Goal: Task Accomplishment & Management: Complete application form

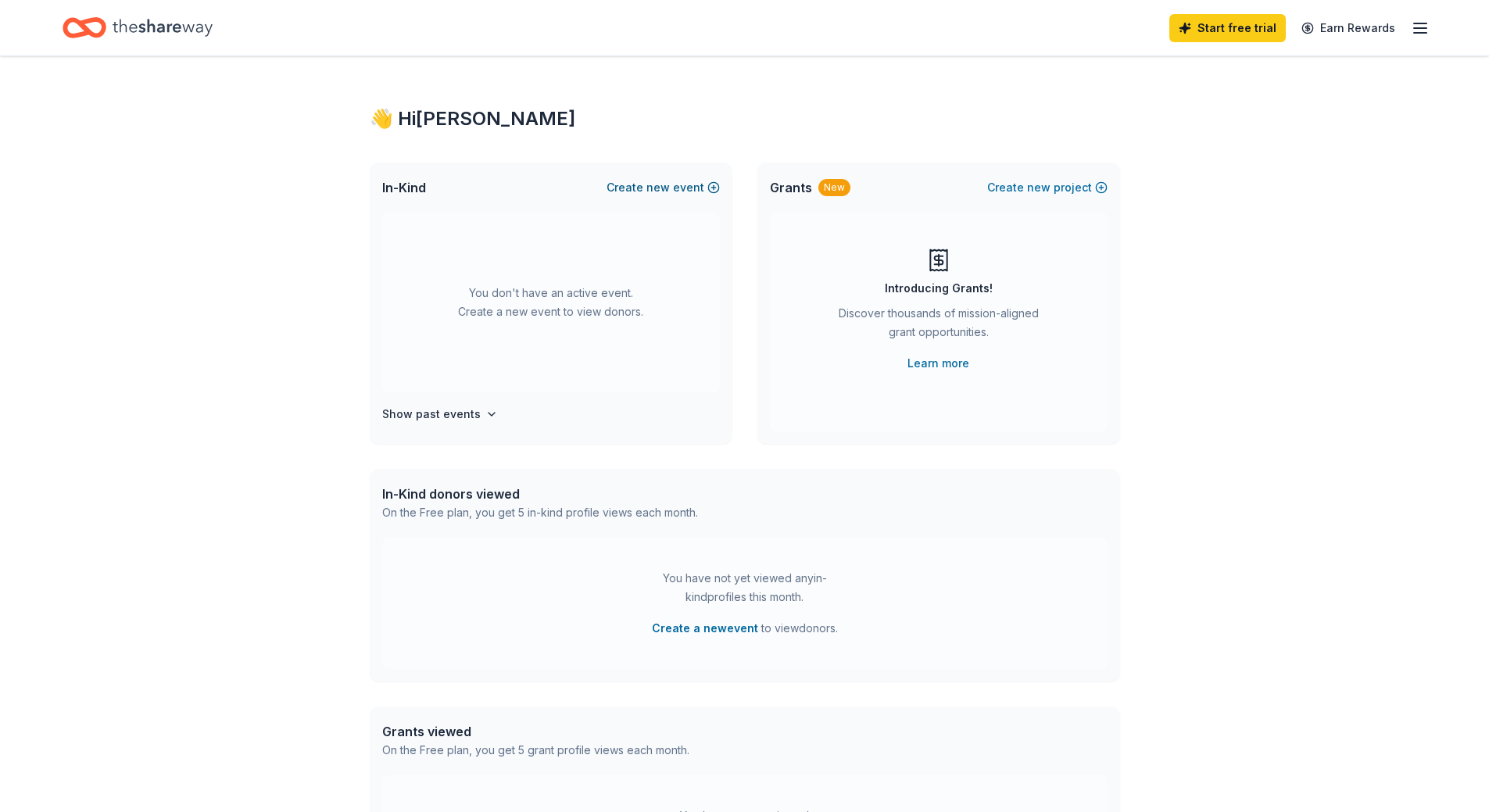
click at [670, 186] on span "new" at bounding box center [658, 187] width 24 height 19
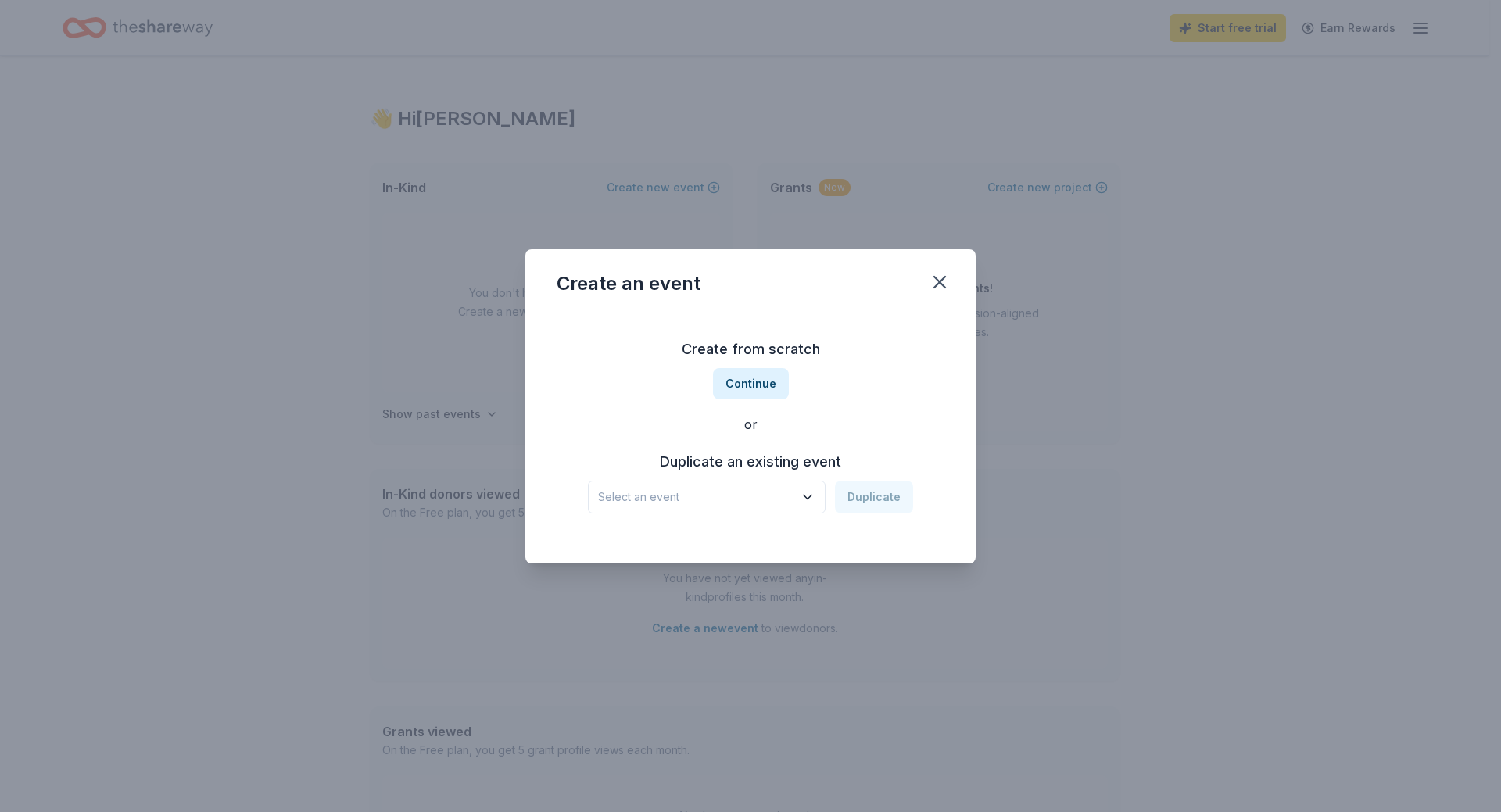
click at [694, 496] on span "Select an event" at bounding box center [696, 497] width 196 height 19
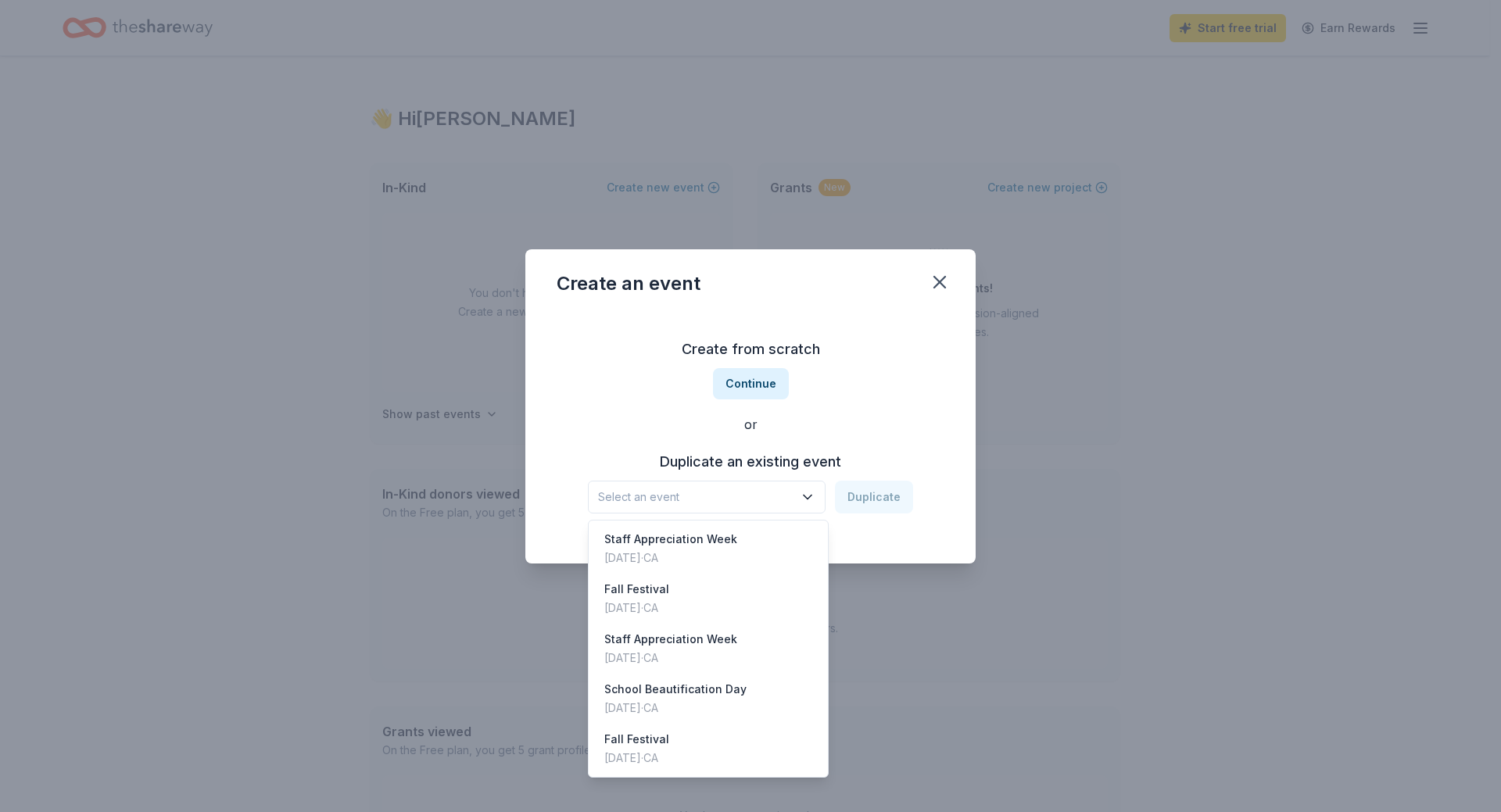
click at [739, 385] on div "Create from scratch Continue or Duplicate an existing event Select an event Dup…" at bounding box center [750, 425] width 387 height 226
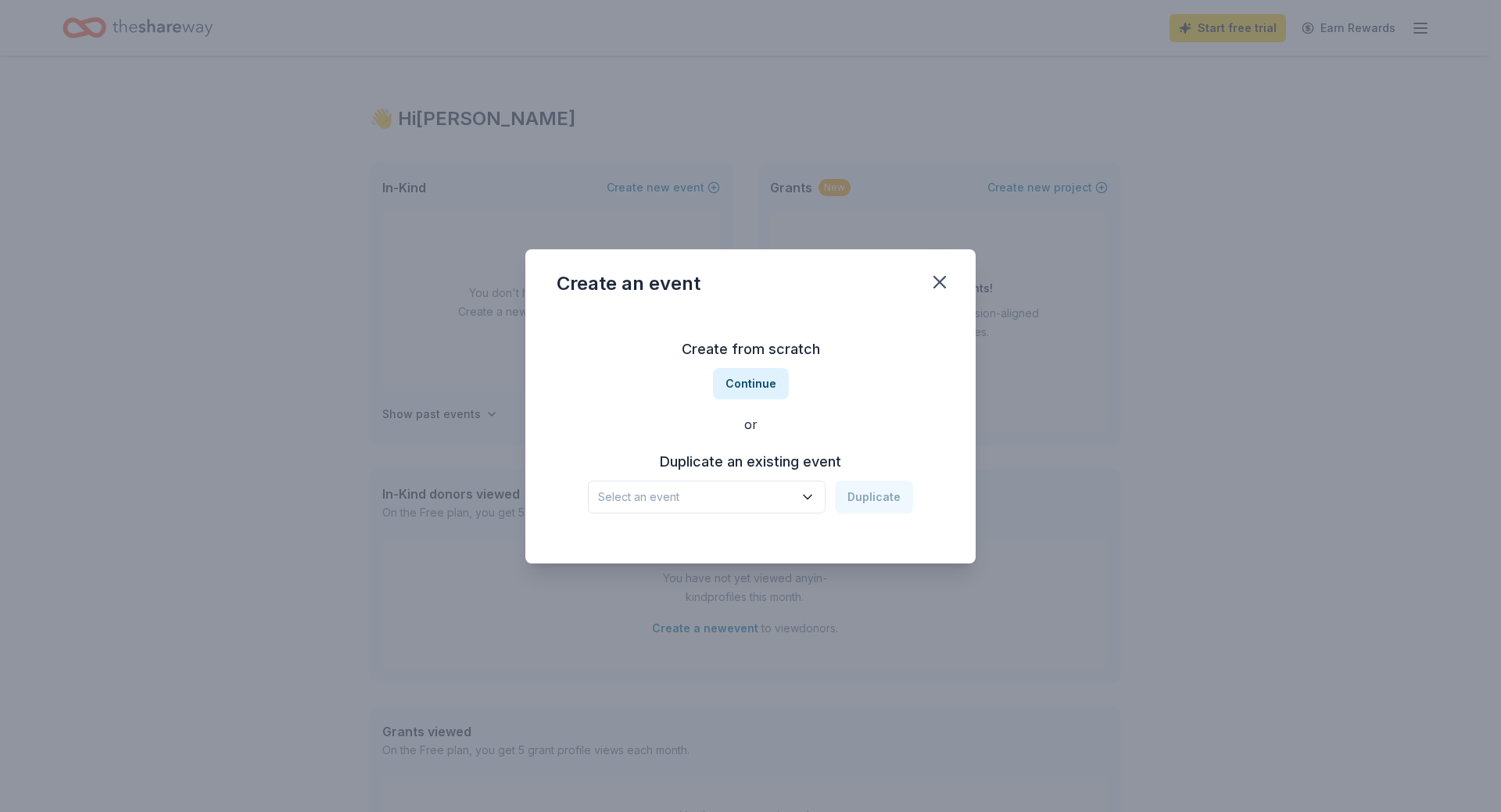
click at [739, 385] on button "Continue" at bounding box center [750, 383] width 76 height 31
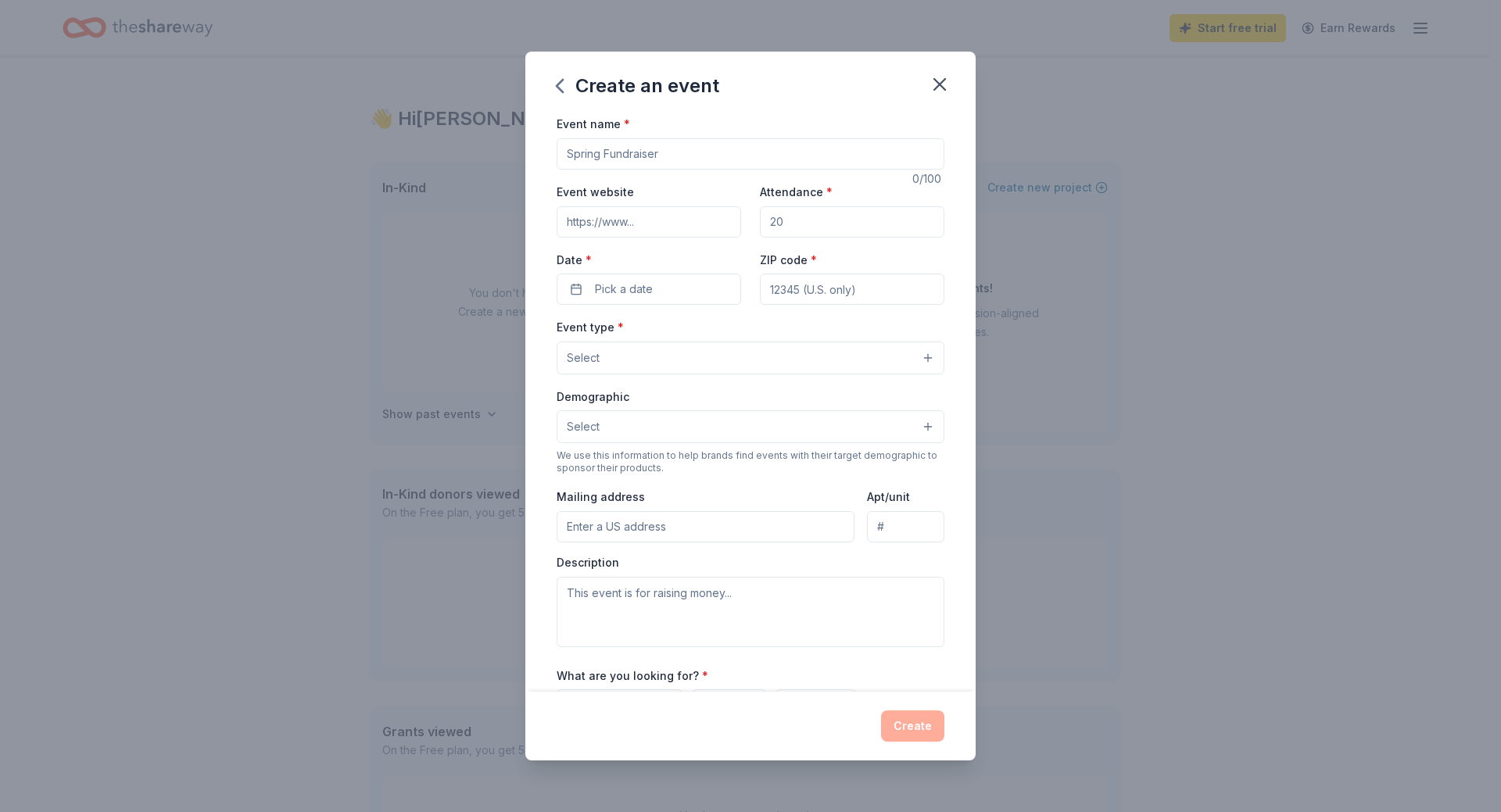
click at [591, 153] on input "Event name *" at bounding box center [750, 153] width 387 height 31
type input "Staff Appreciation Week"
click at [788, 223] on input "Attendance *" at bounding box center [851, 221] width 185 height 31
type input "90"
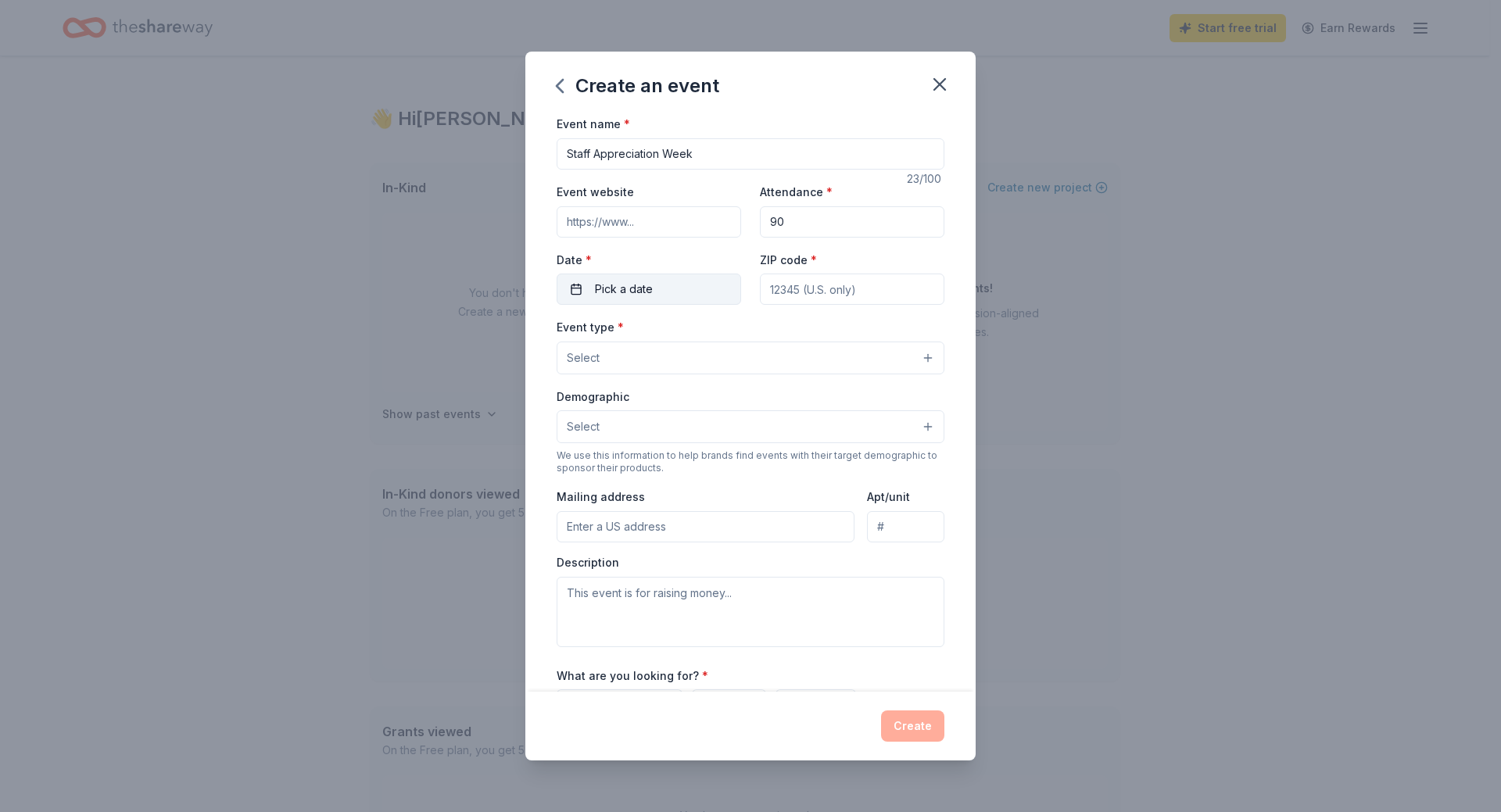
click at [587, 289] on button "Pick a date" at bounding box center [649, 289] width 185 height 31
click at [725, 336] on button "Go to next month" at bounding box center [730, 330] width 22 height 22
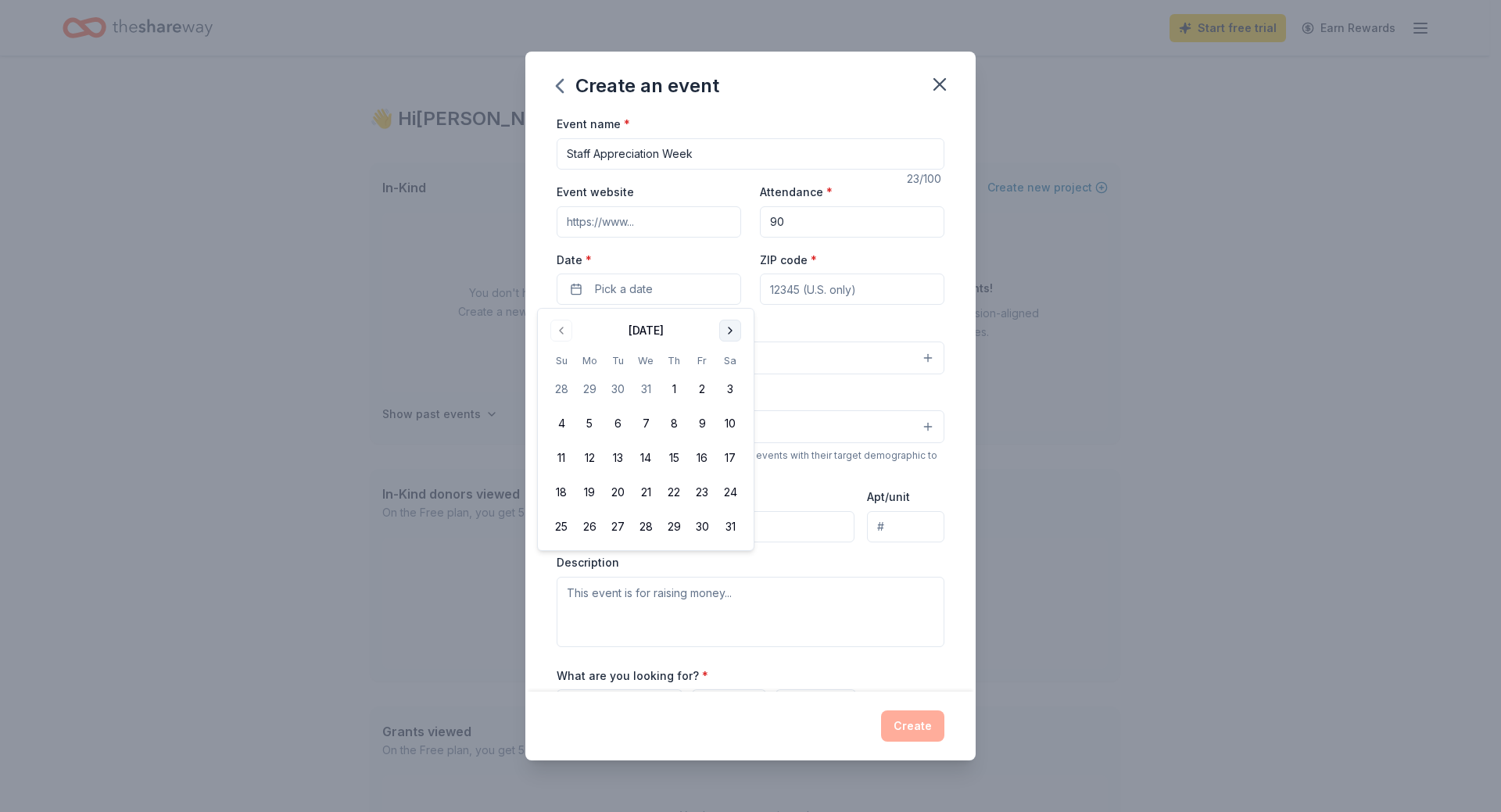
click at [725, 336] on button "Go to next month" at bounding box center [730, 330] width 22 height 22
click at [734, 327] on button "Go to next month" at bounding box center [730, 330] width 22 height 22
click at [592, 424] on button "4" at bounding box center [589, 423] width 28 height 28
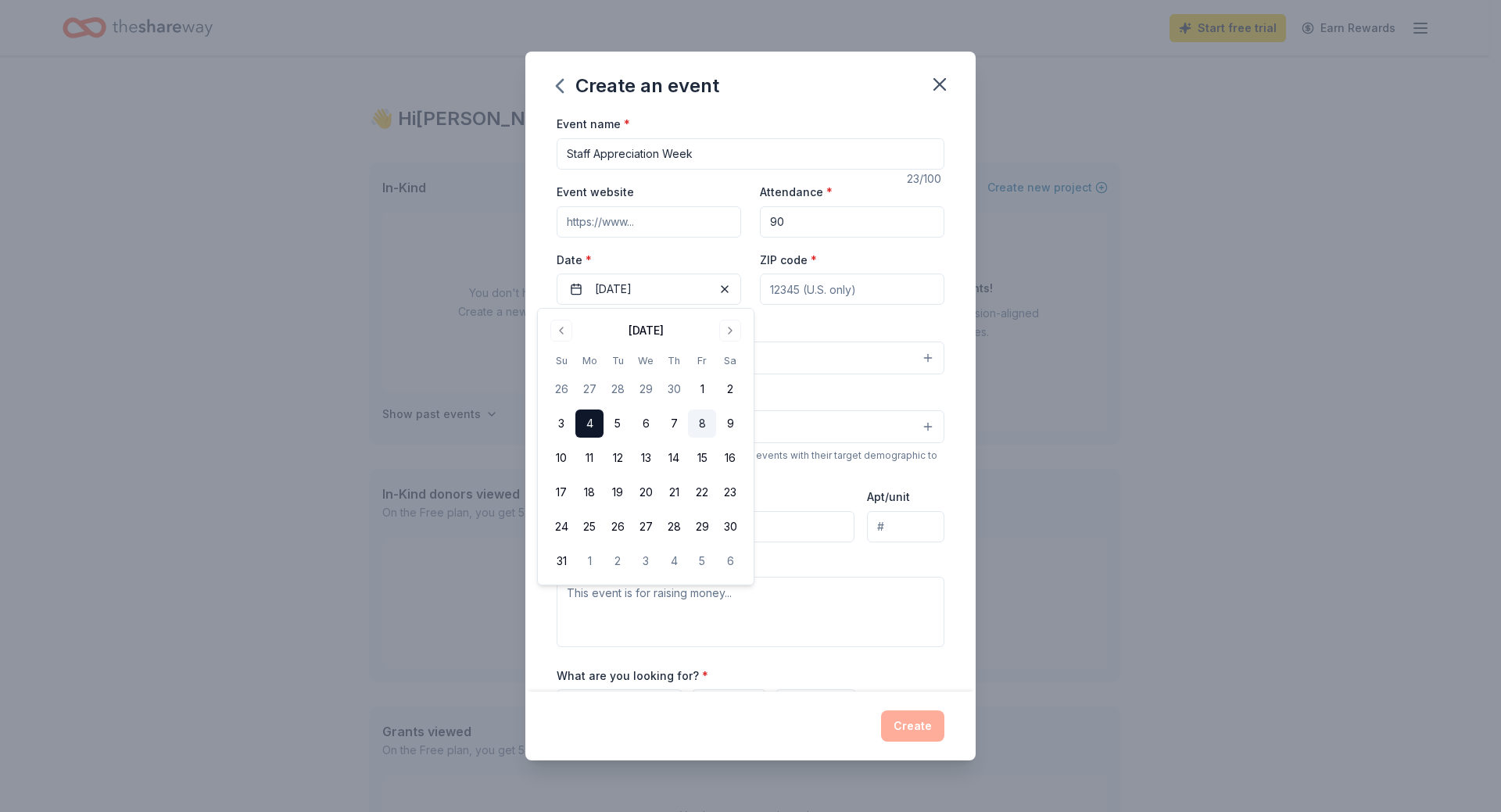
click at [696, 420] on button "8" at bounding box center [702, 423] width 28 height 28
click at [587, 429] on button "4" at bounding box center [589, 423] width 28 height 28
click at [805, 290] on input "ZIP code *" at bounding box center [851, 289] width 185 height 31
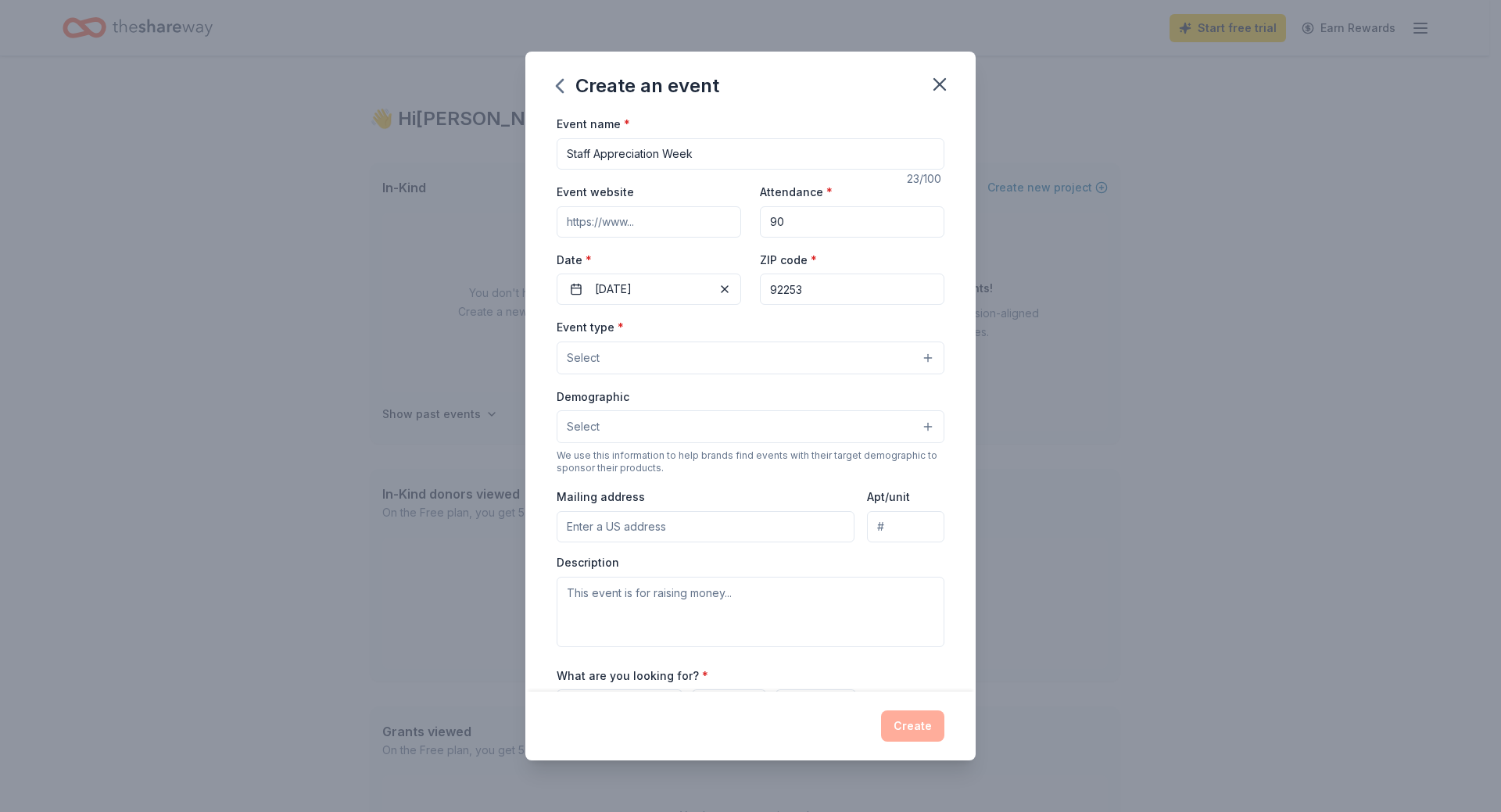
type input "92253"
click at [576, 365] on span "Select" at bounding box center [583, 357] width 33 height 19
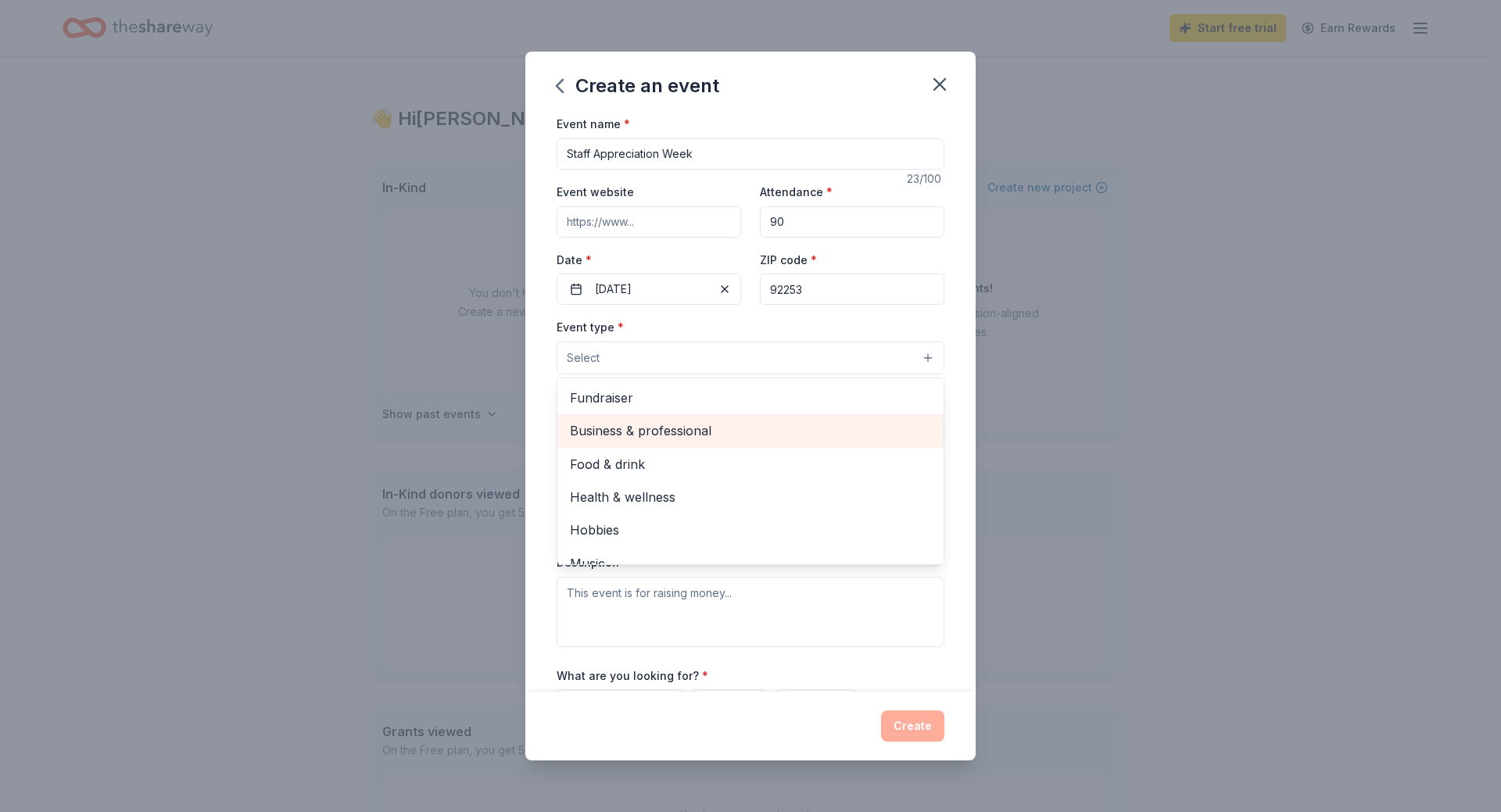
click at [767, 429] on span "Business & professional" at bounding box center [750, 431] width 361 height 20
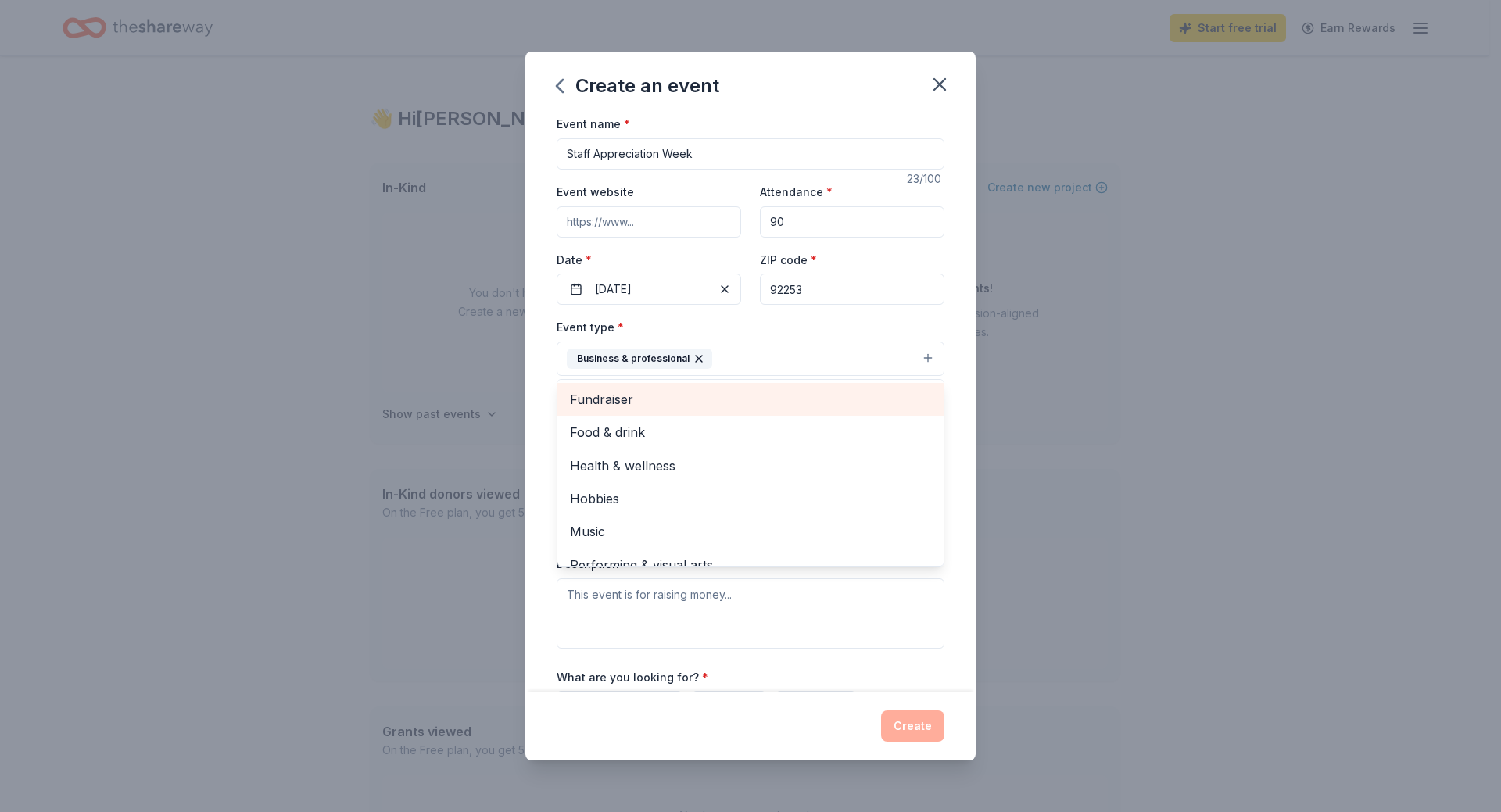
click at [647, 401] on span "Fundraiser" at bounding box center [750, 399] width 361 height 20
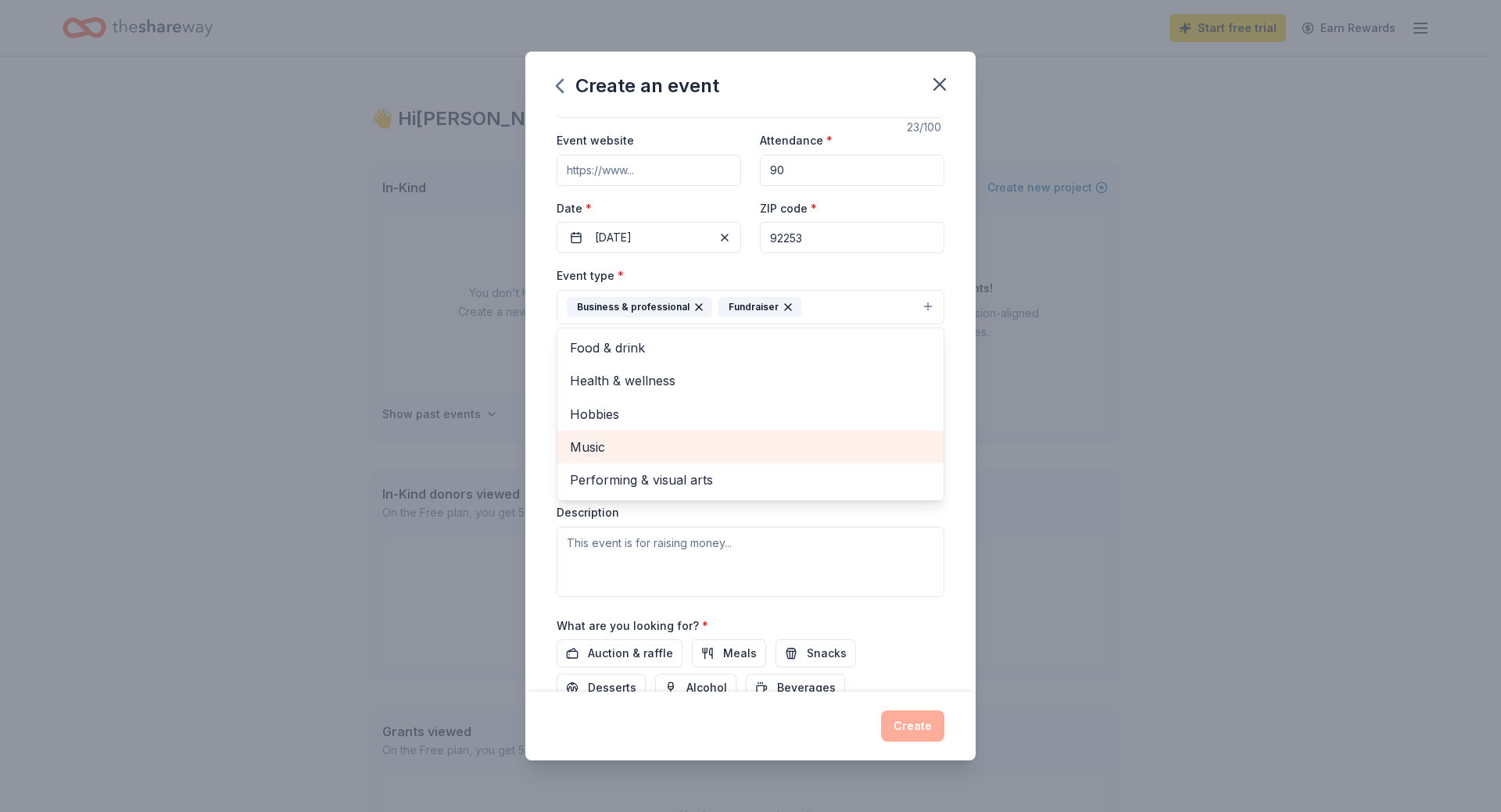
scroll to position [78, 0]
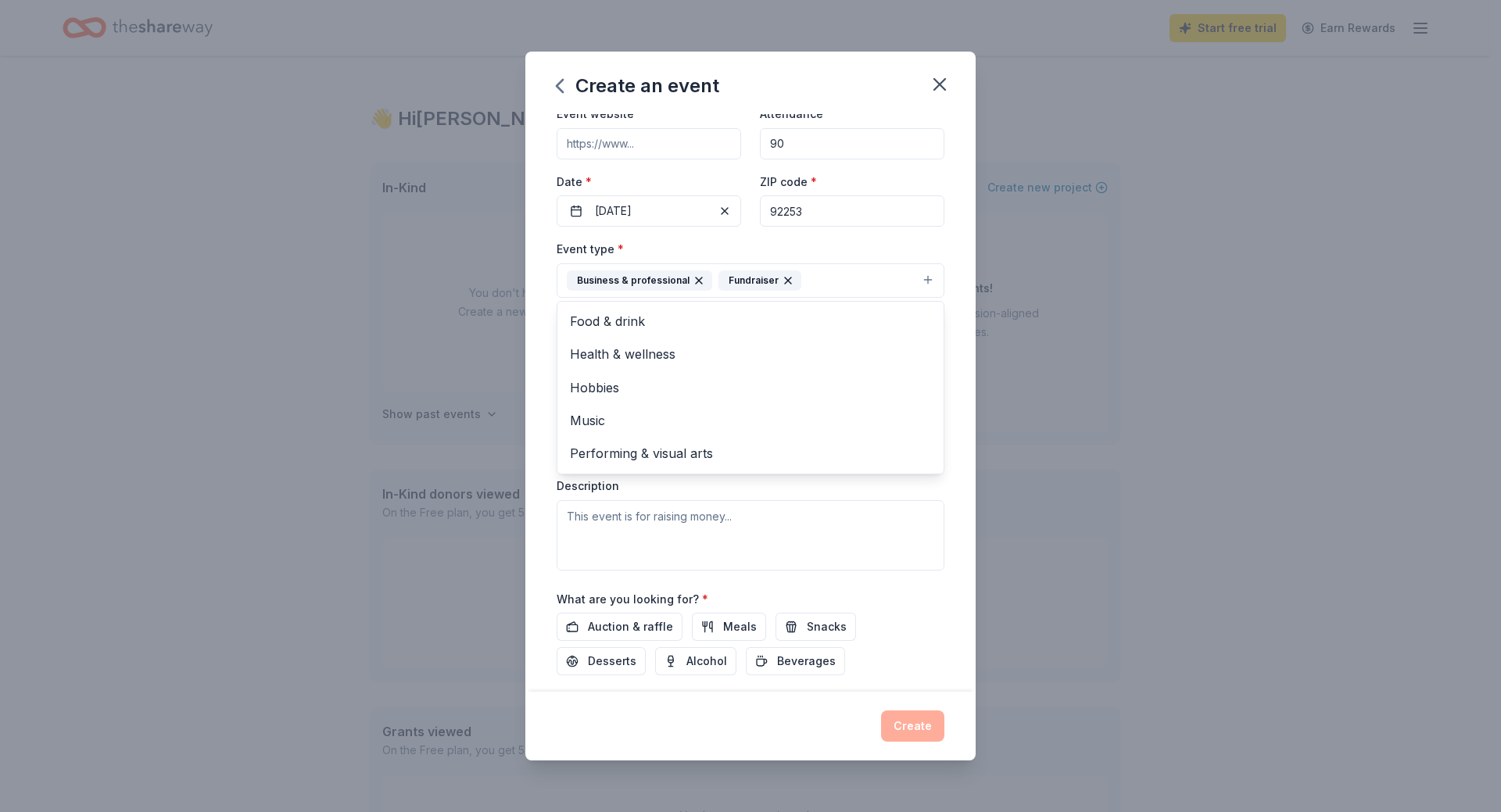
click at [716, 496] on div "Event type * Business & professional Fundraiser Food & drink Health & wellness …" at bounding box center [750, 404] width 387 height 330
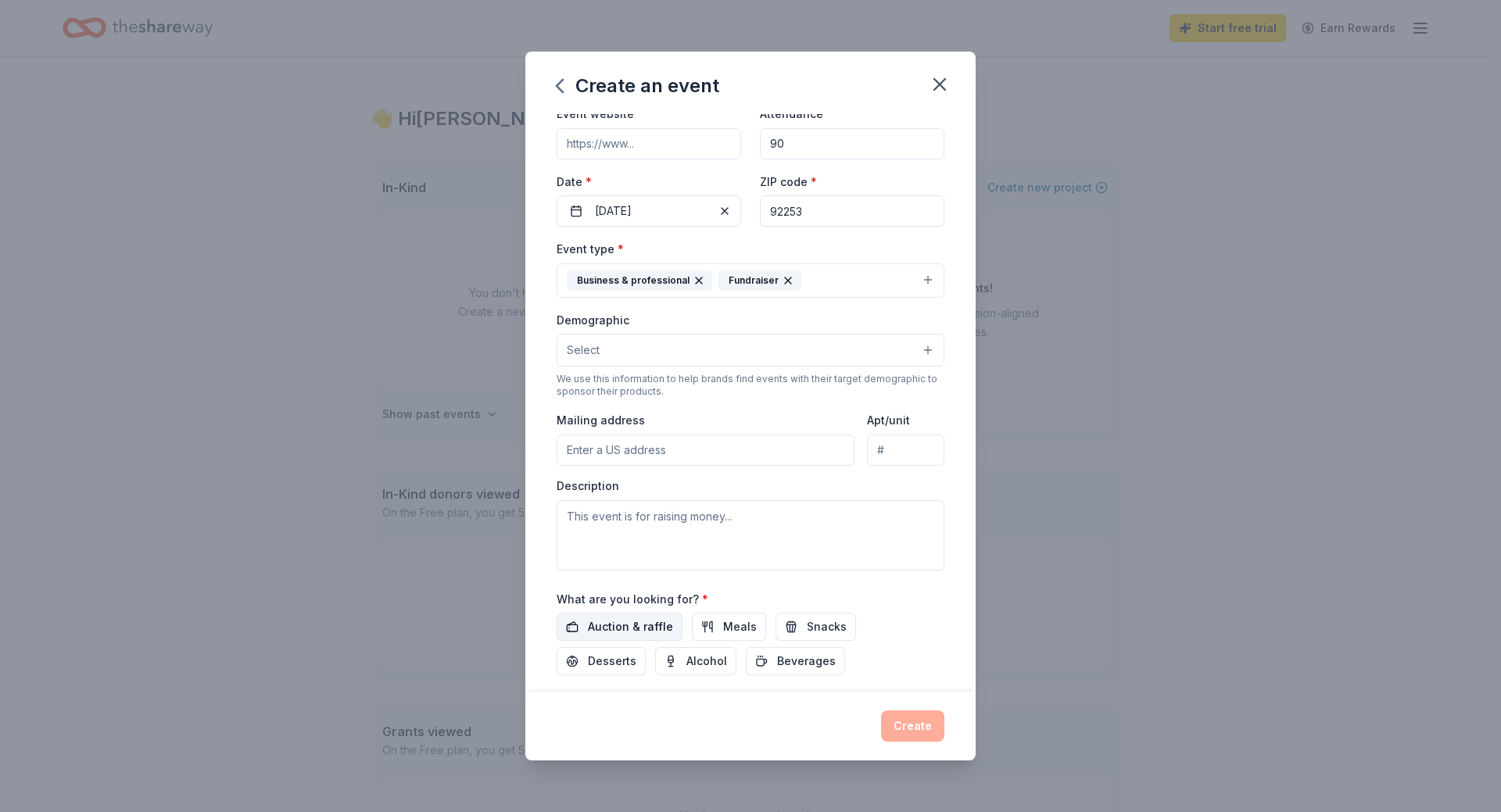
click at [613, 621] on span "Auction & raffle" at bounding box center [630, 626] width 85 height 19
click at [726, 620] on span "Meals" at bounding box center [739, 626] width 33 height 19
click at [795, 625] on button "Snacks" at bounding box center [816, 626] width 81 height 28
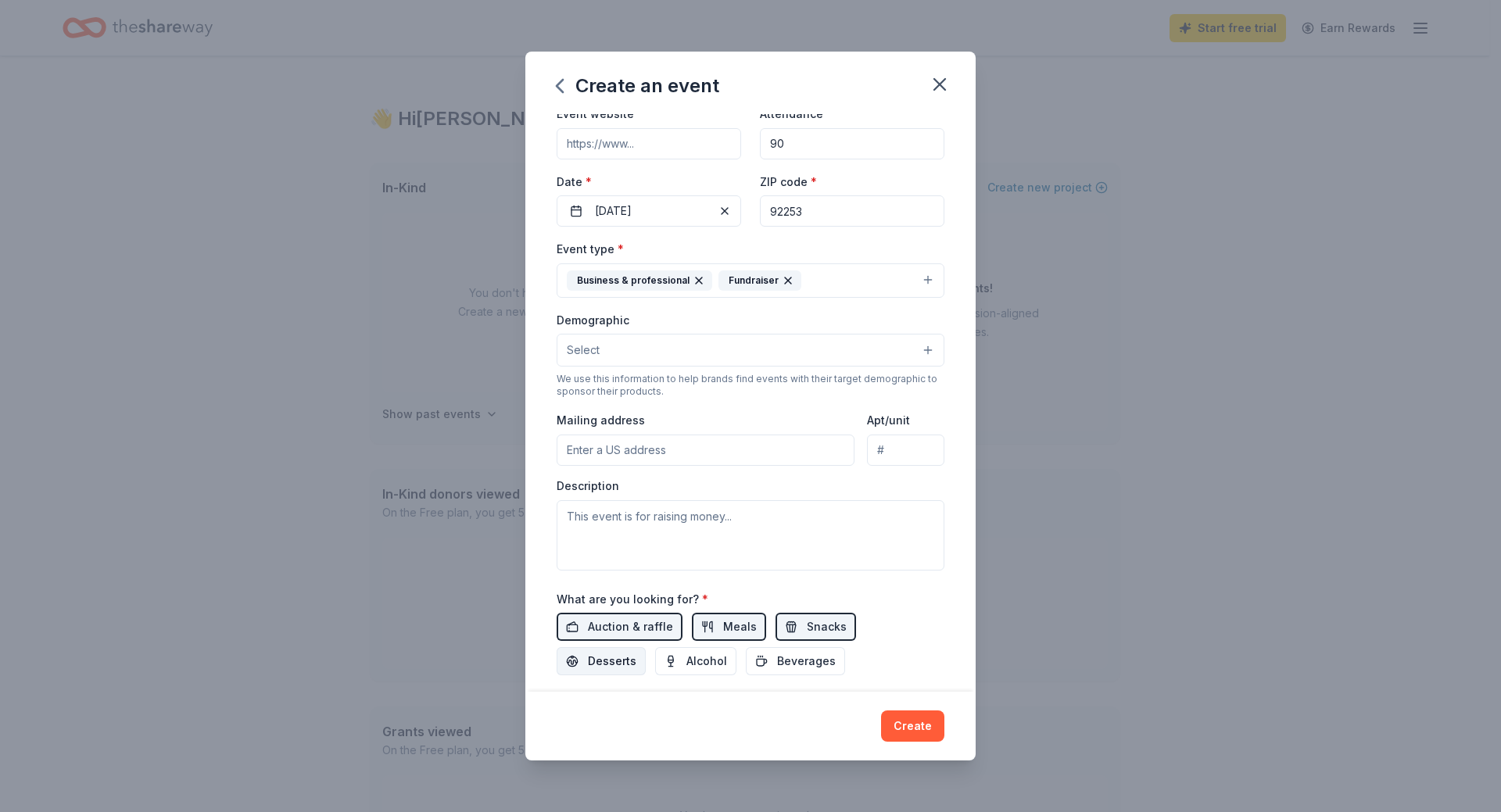
click at [590, 654] on span "Desserts" at bounding box center [611, 661] width 49 height 19
drag, startPoint x: 673, startPoint y: 660, endPoint x: 797, endPoint y: 669, distance: 124.3
click at [677, 660] on button "Alcohol" at bounding box center [695, 660] width 81 height 28
click at [806, 666] on span "Beverages" at bounding box center [806, 661] width 59 height 19
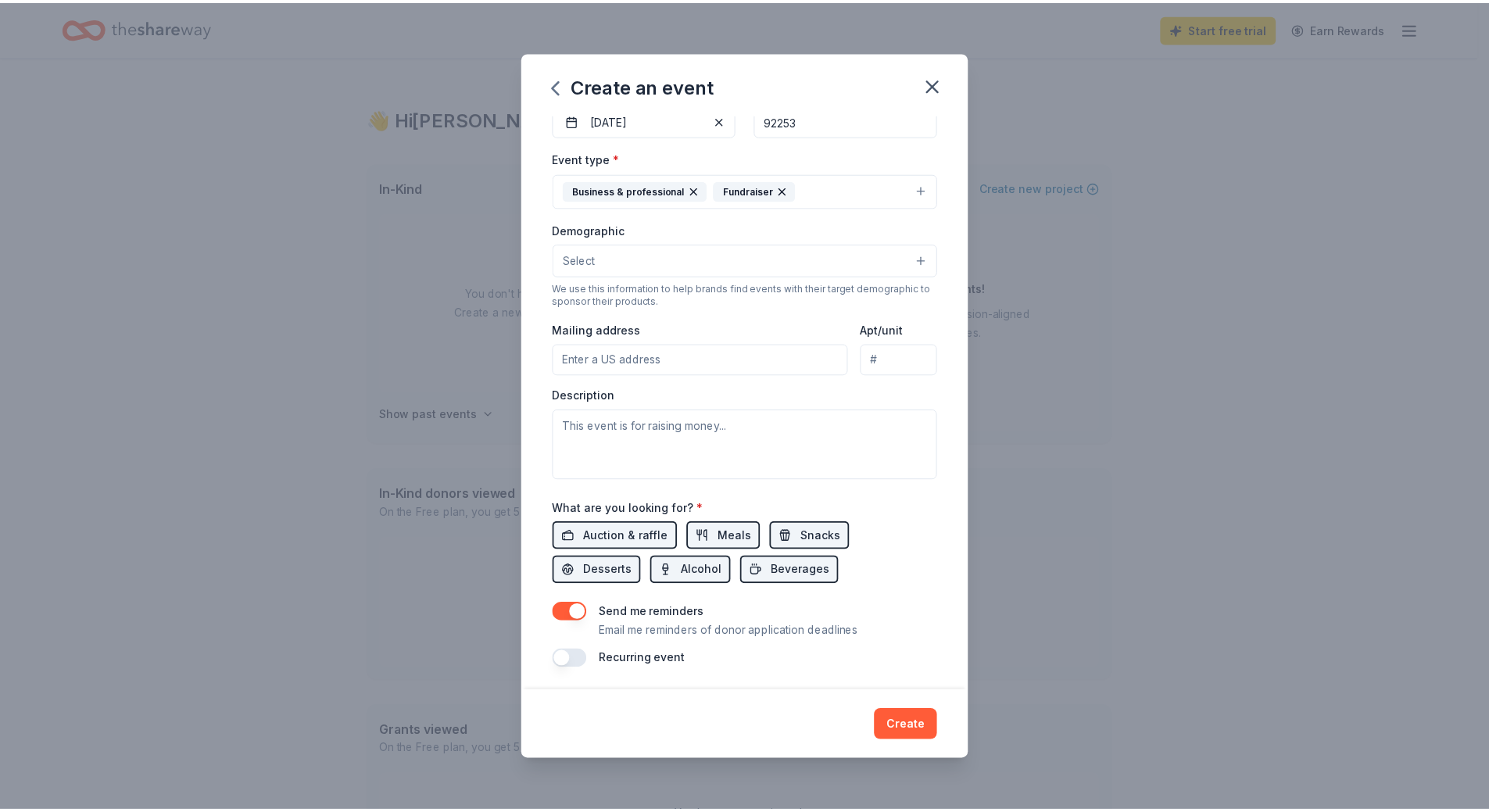
scroll to position [171, 0]
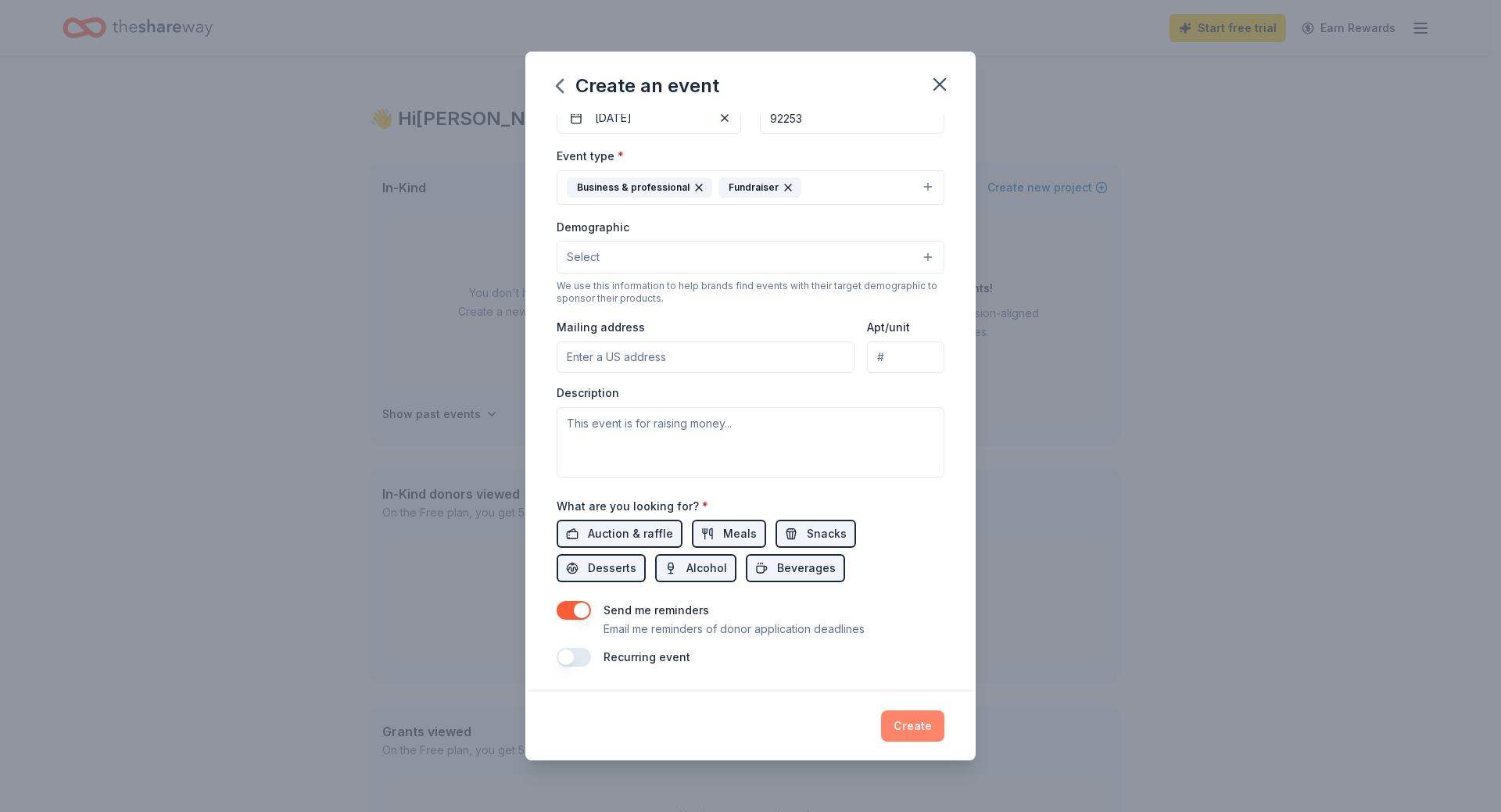
click at [899, 727] on button "Create" at bounding box center [913, 726] width 63 height 31
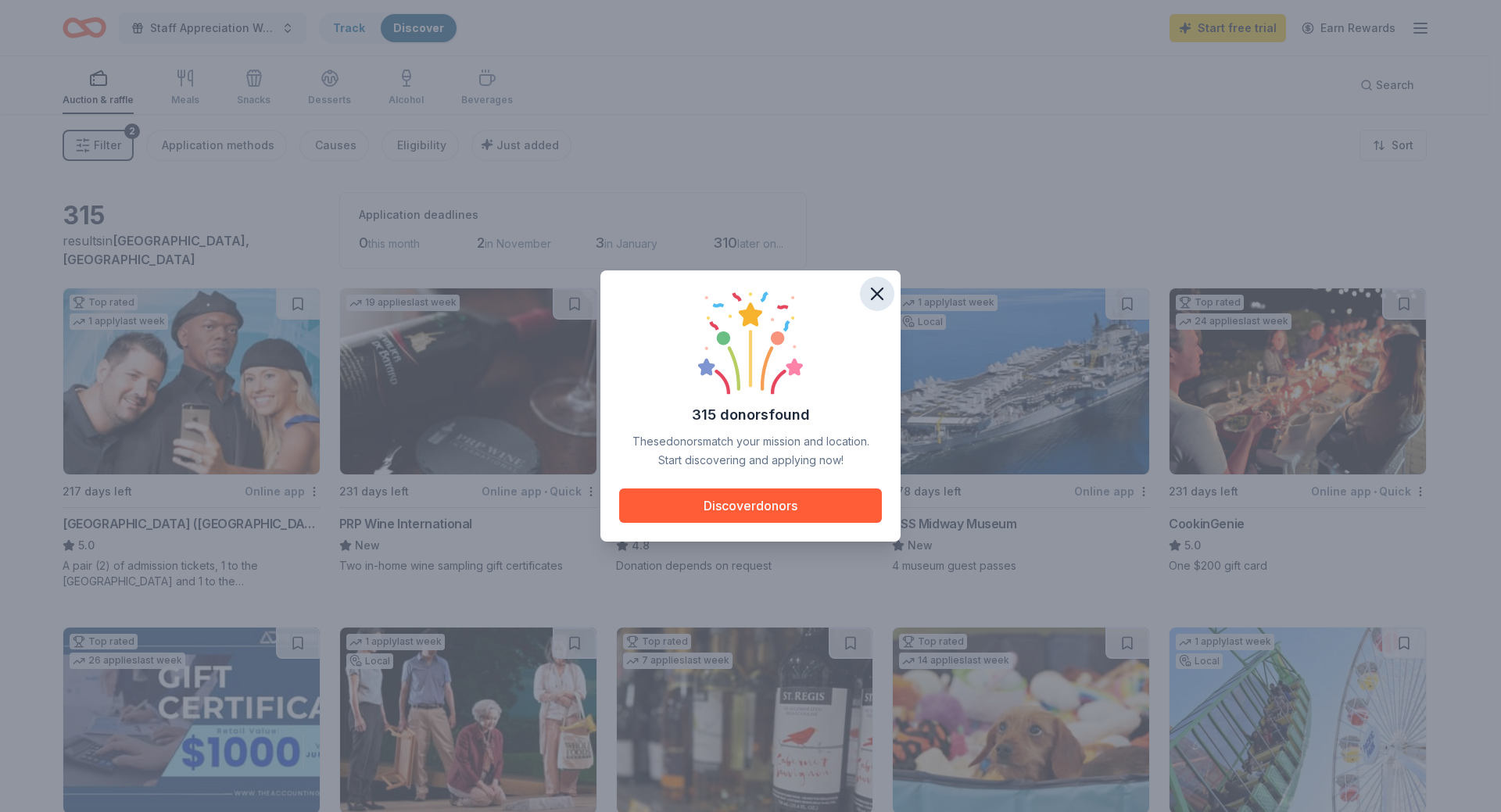
click at [871, 291] on icon "button" at bounding box center [877, 294] width 22 height 22
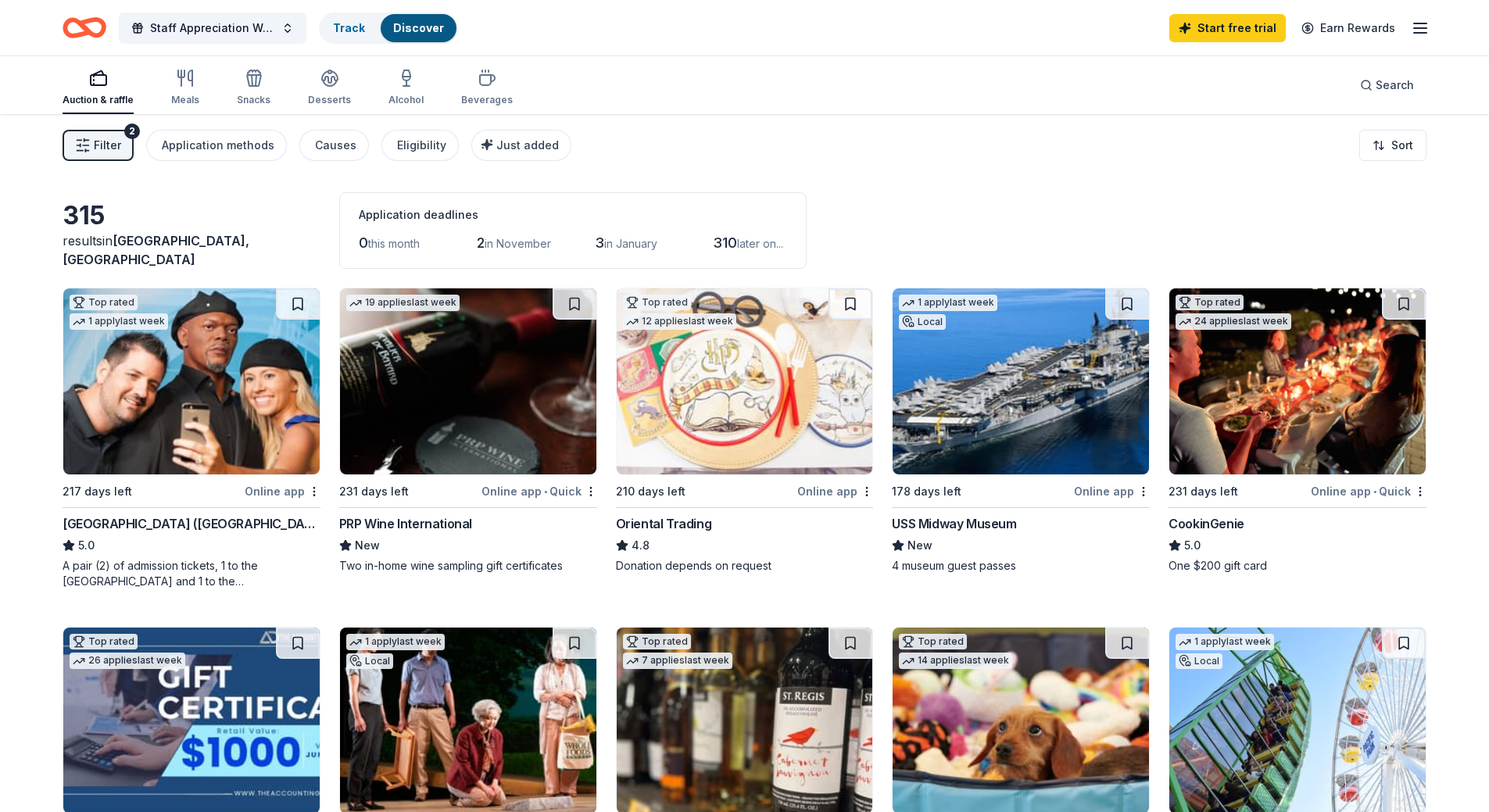
click at [182, 414] on img at bounding box center [191, 381] width 256 height 186
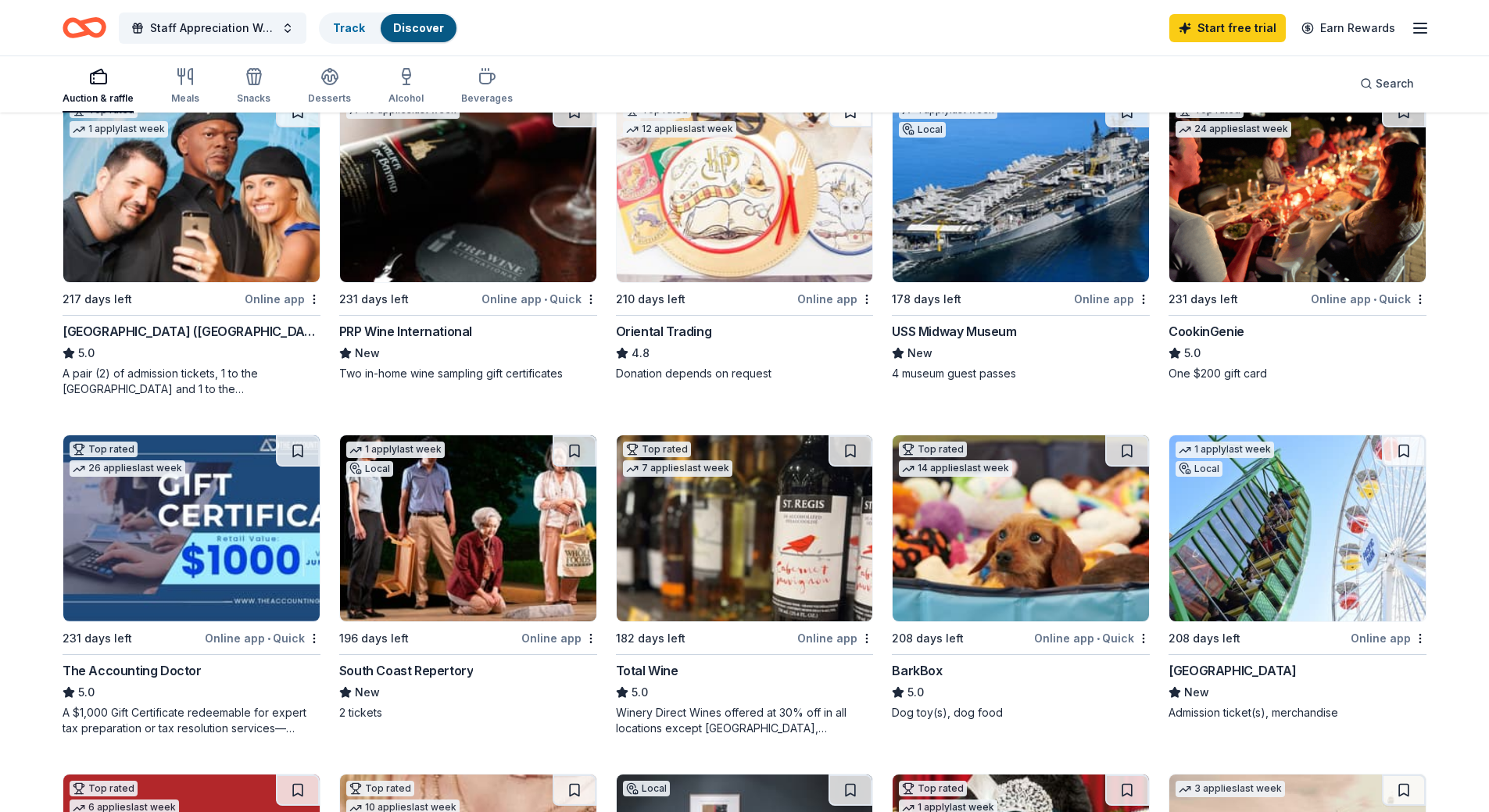
scroll to position [157, 0]
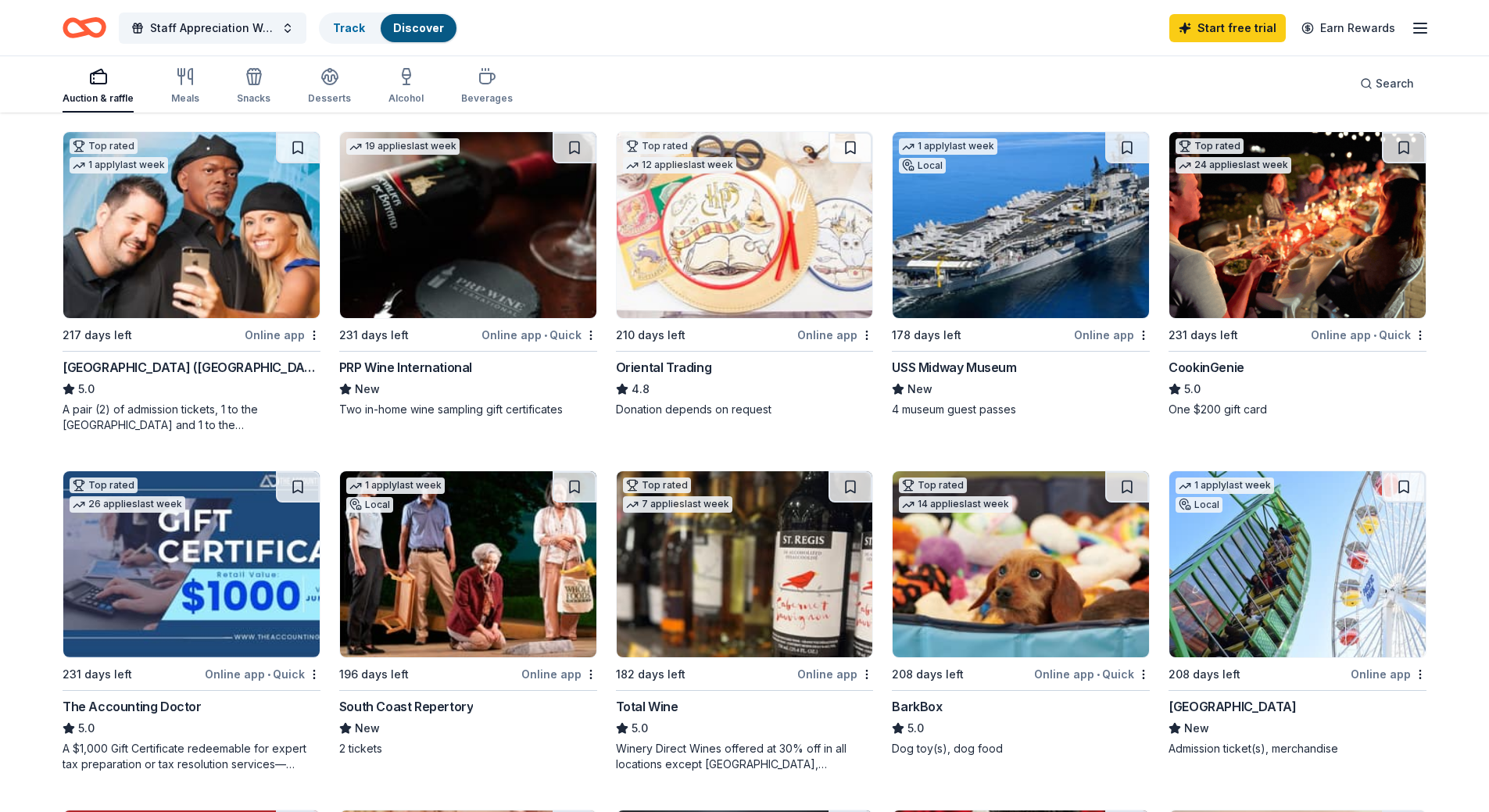
click at [747, 253] on img at bounding box center [744, 225] width 256 height 186
click at [977, 253] on img at bounding box center [1020, 225] width 256 height 186
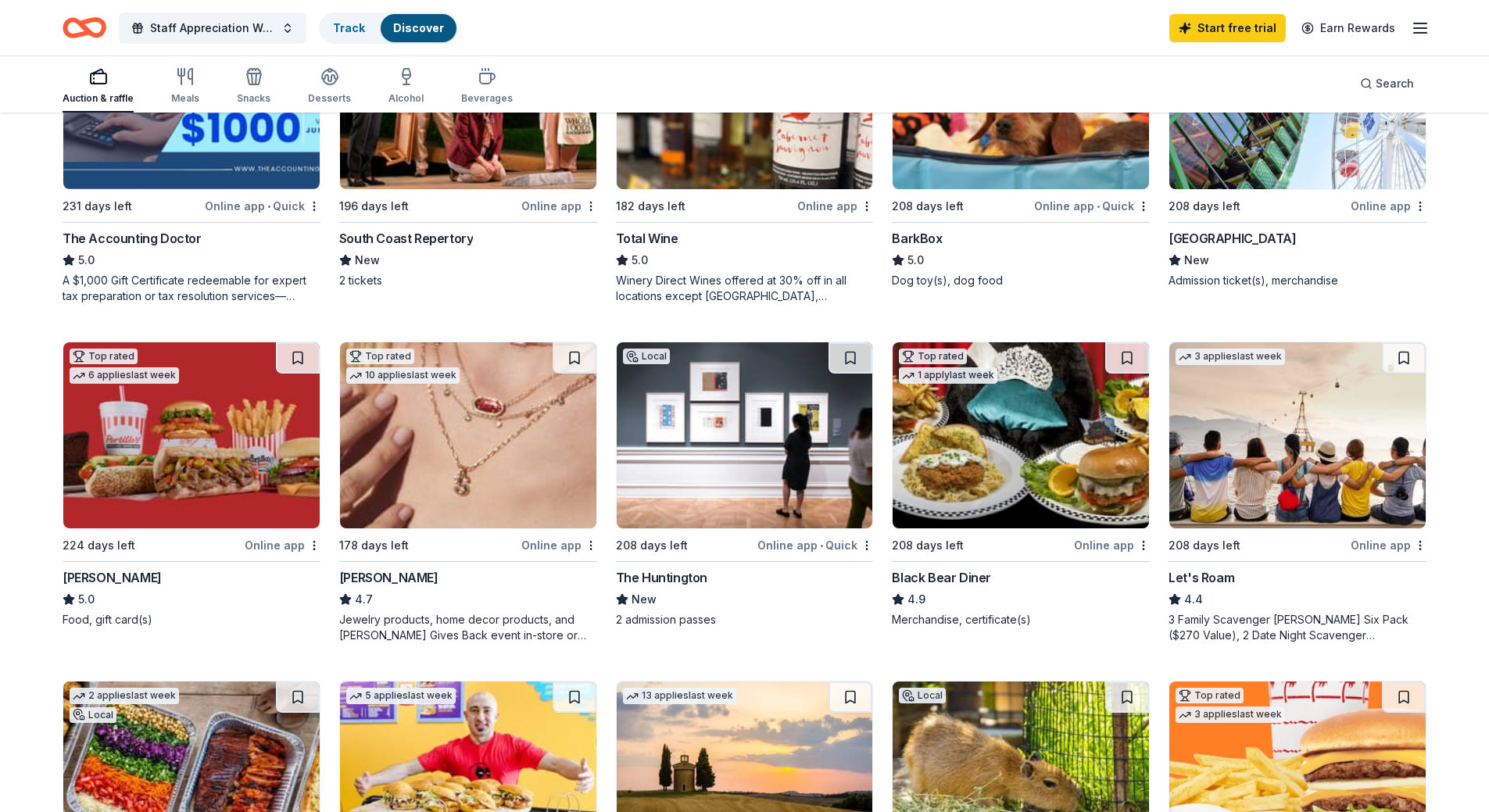
scroll to position [625, 0]
click at [435, 492] on img at bounding box center [467, 434] width 256 height 186
click at [749, 477] on img at bounding box center [744, 434] width 256 height 186
click at [994, 520] on img at bounding box center [1020, 434] width 256 height 186
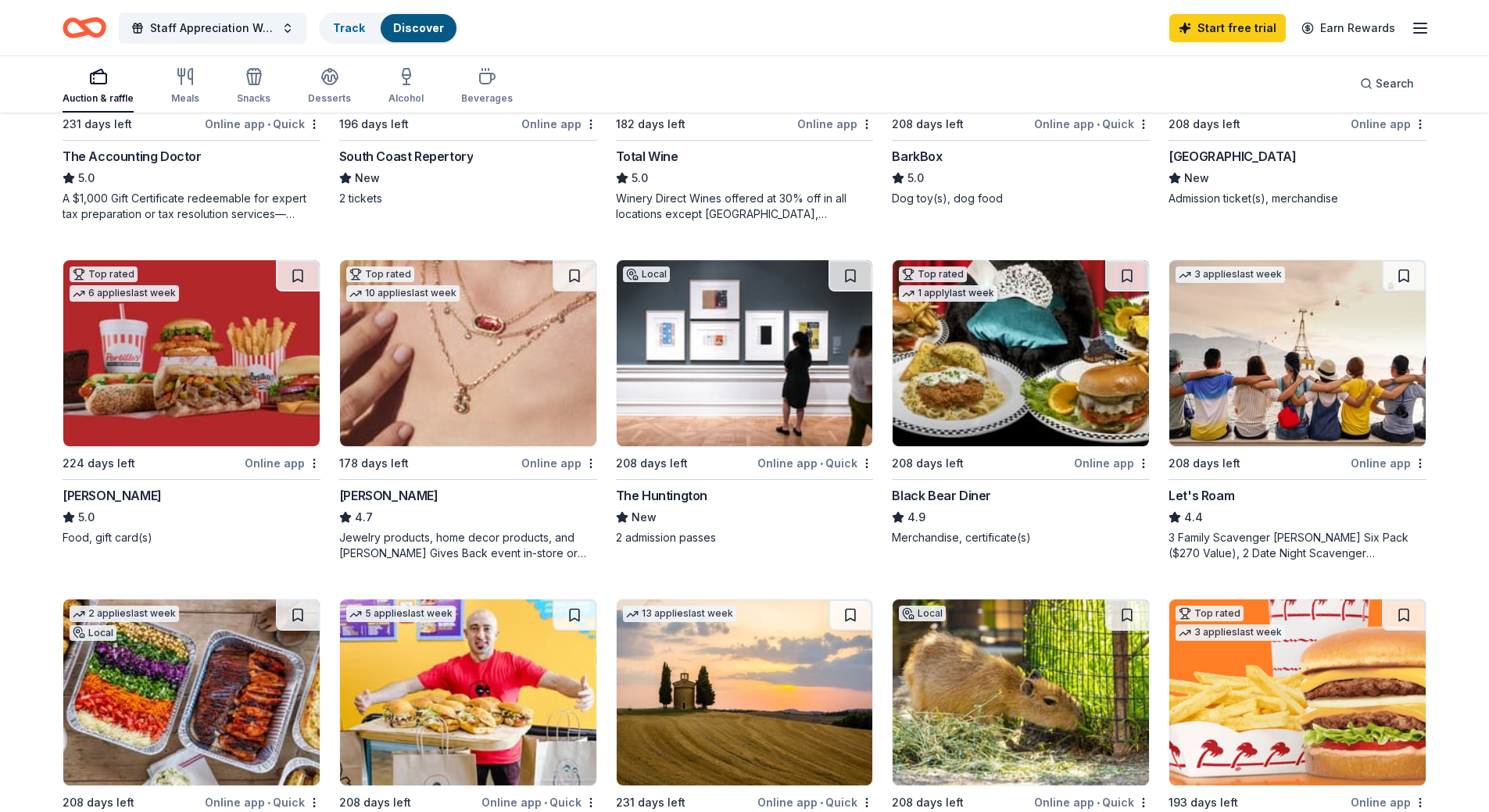
scroll to position [860, 0]
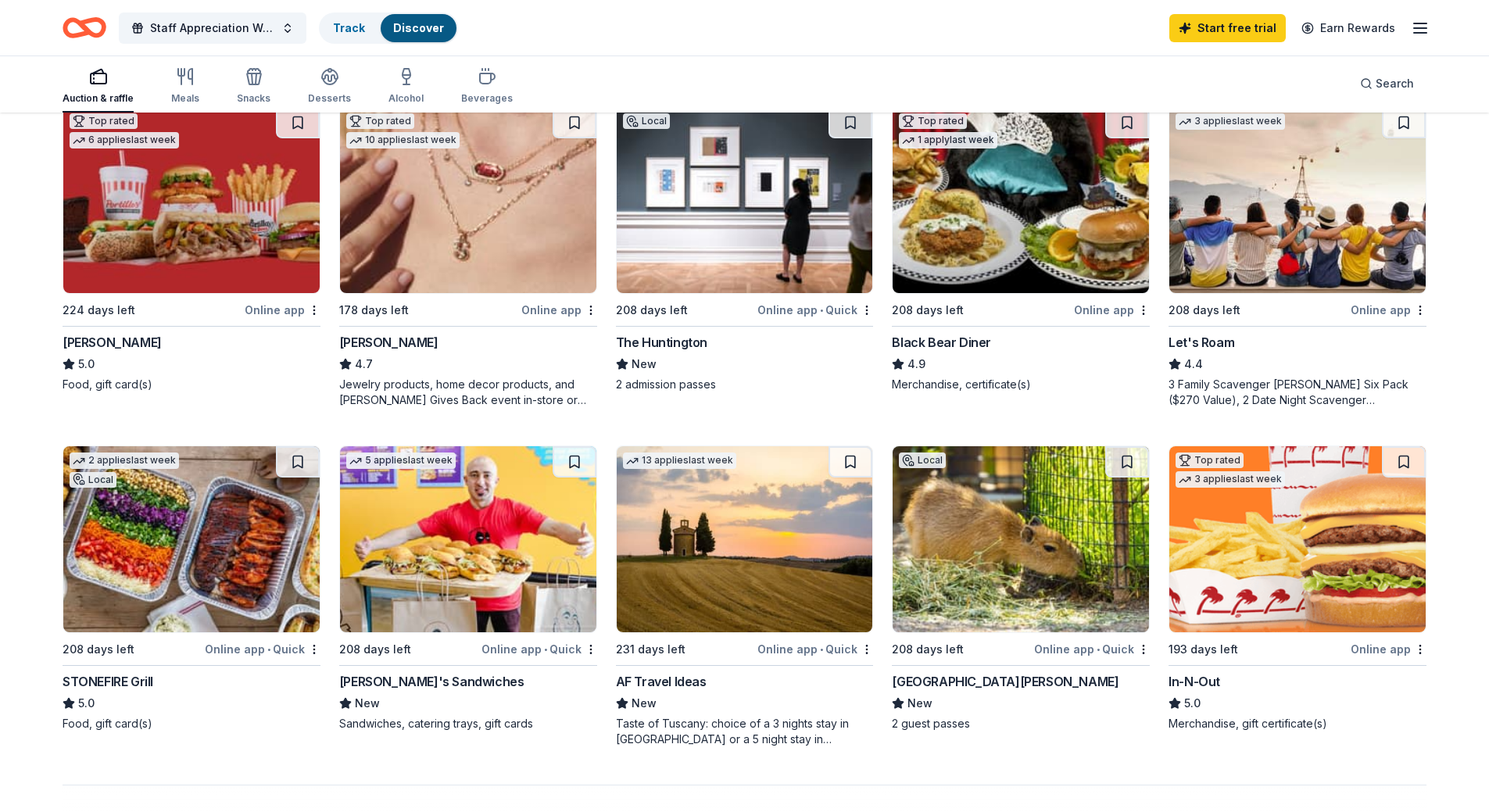
click at [988, 612] on img at bounding box center [1020, 539] width 256 height 186
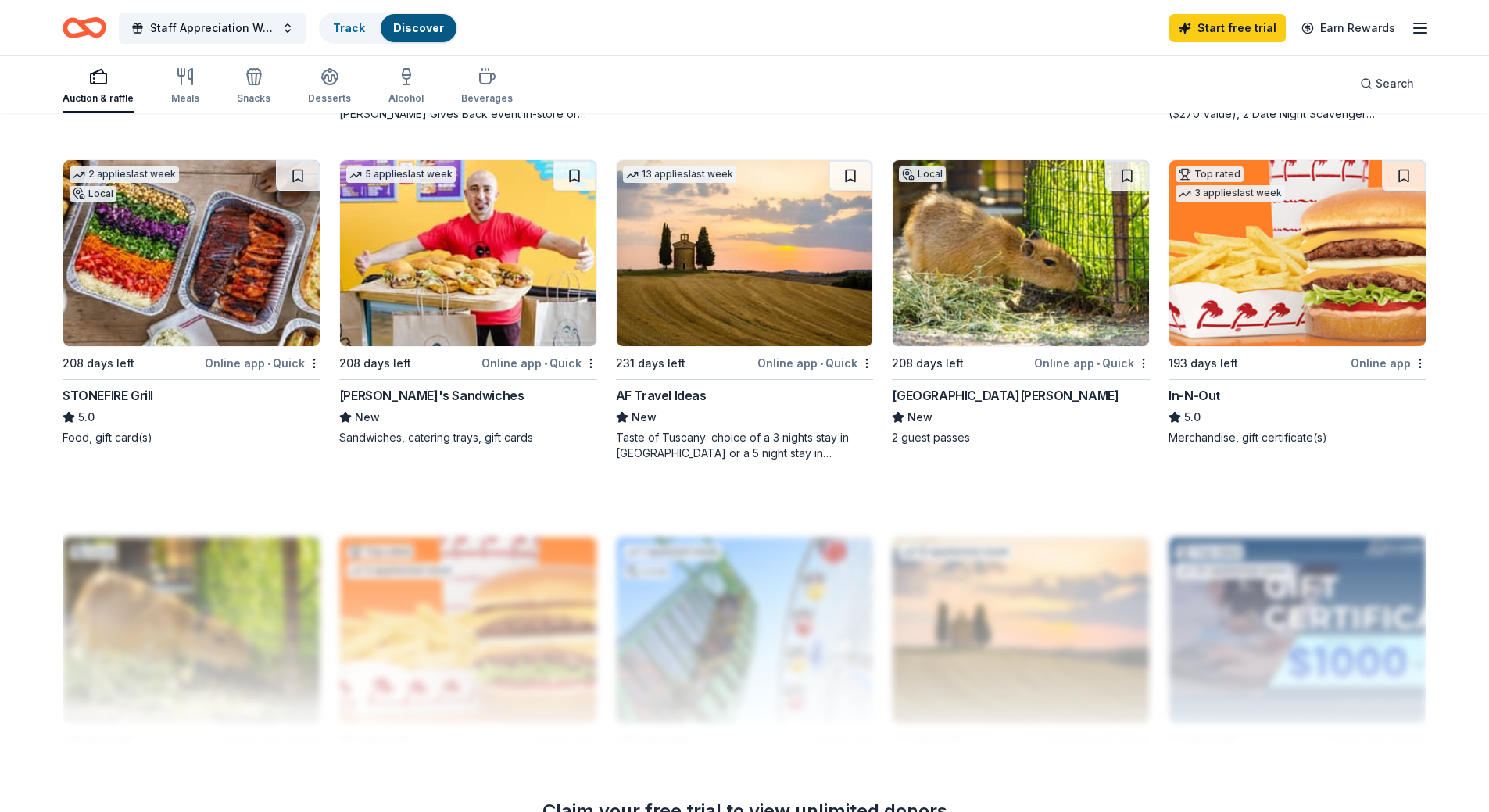
scroll to position [1015, 0]
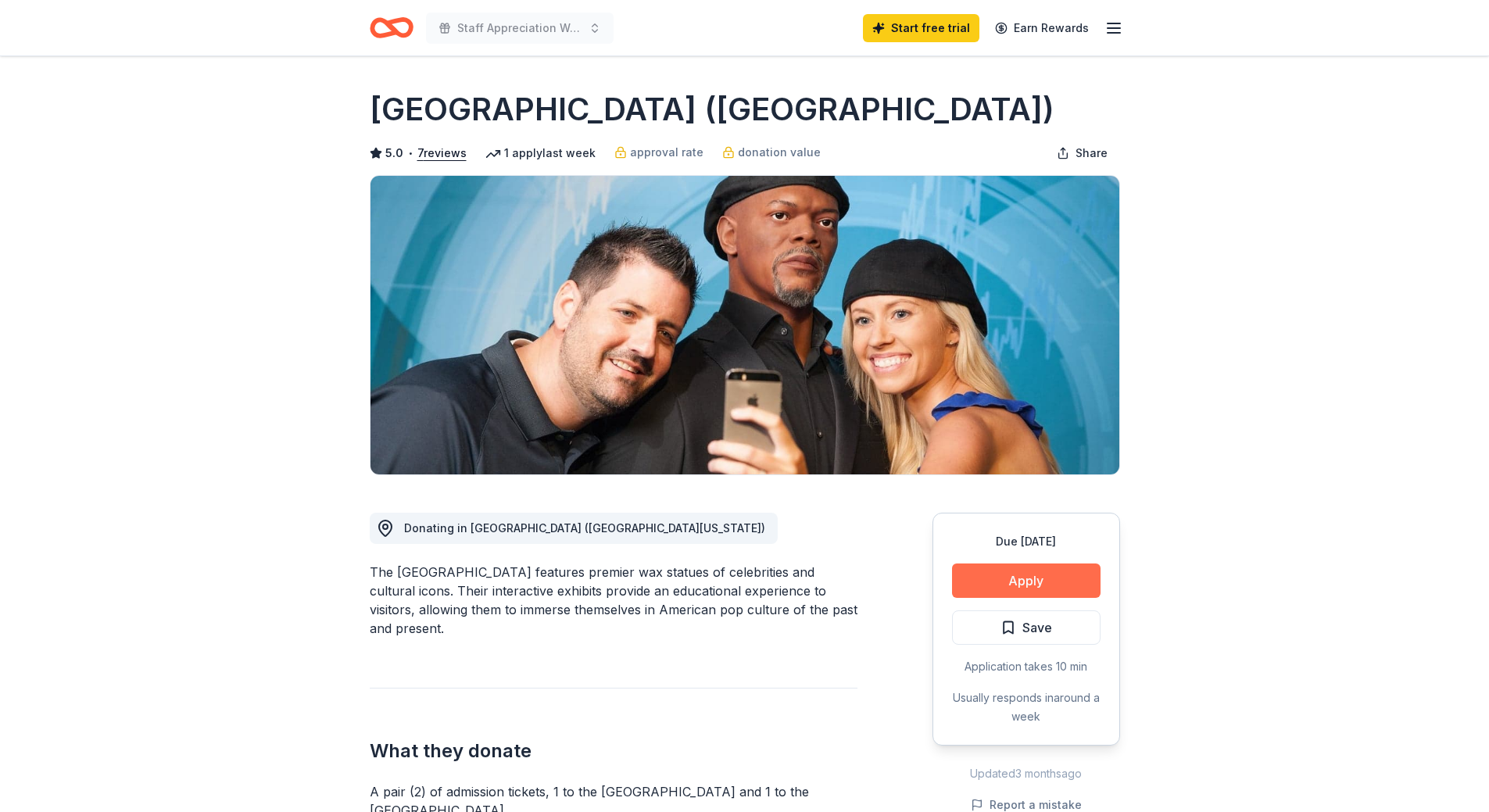
click at [1020, 579] on button "Apply" at bounding box center [1026, 580] width 148 height 34
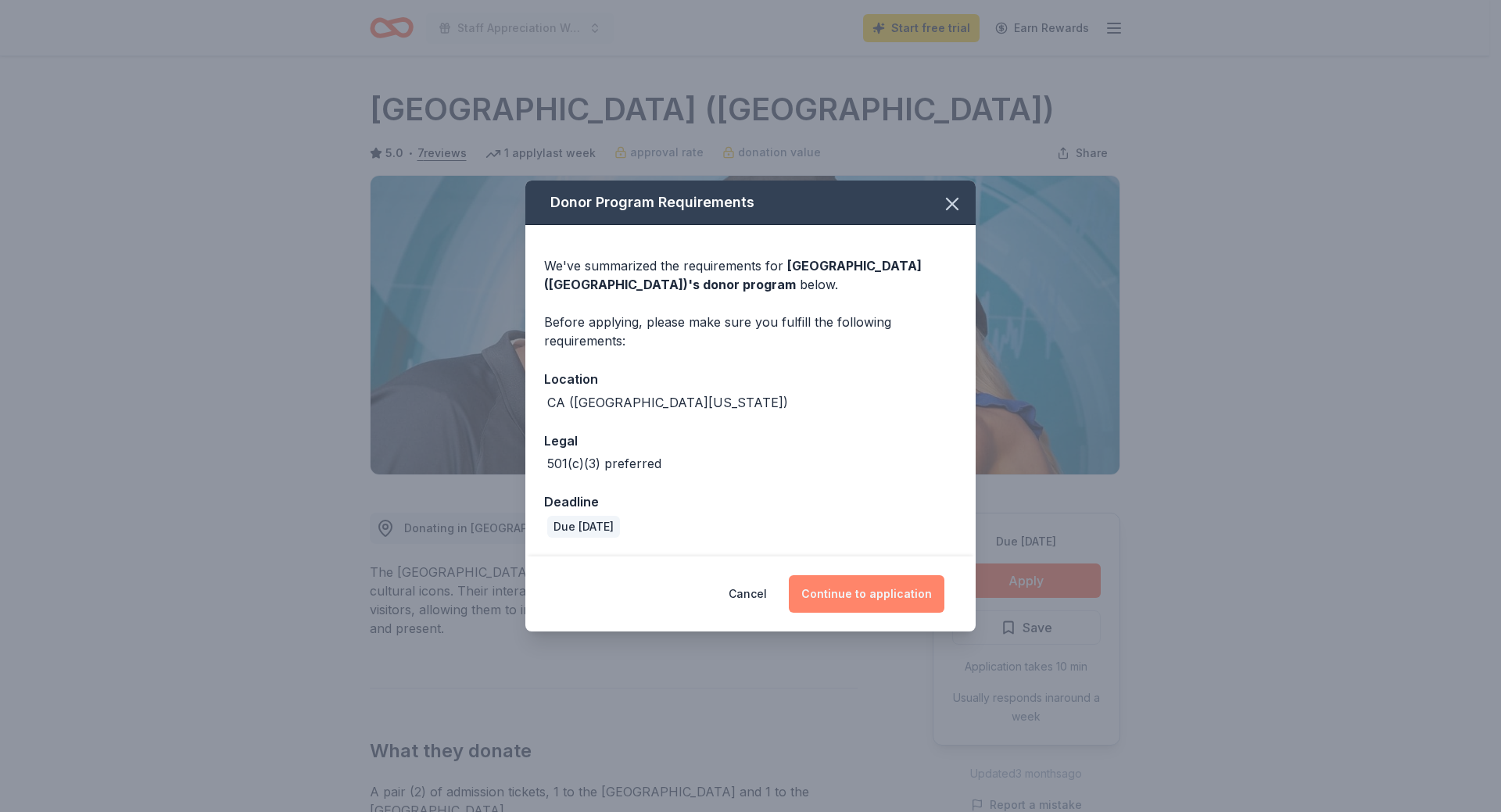
click at [874, 592] on button "Continue to application" at bounding box center [866, 594] width 156 height 37
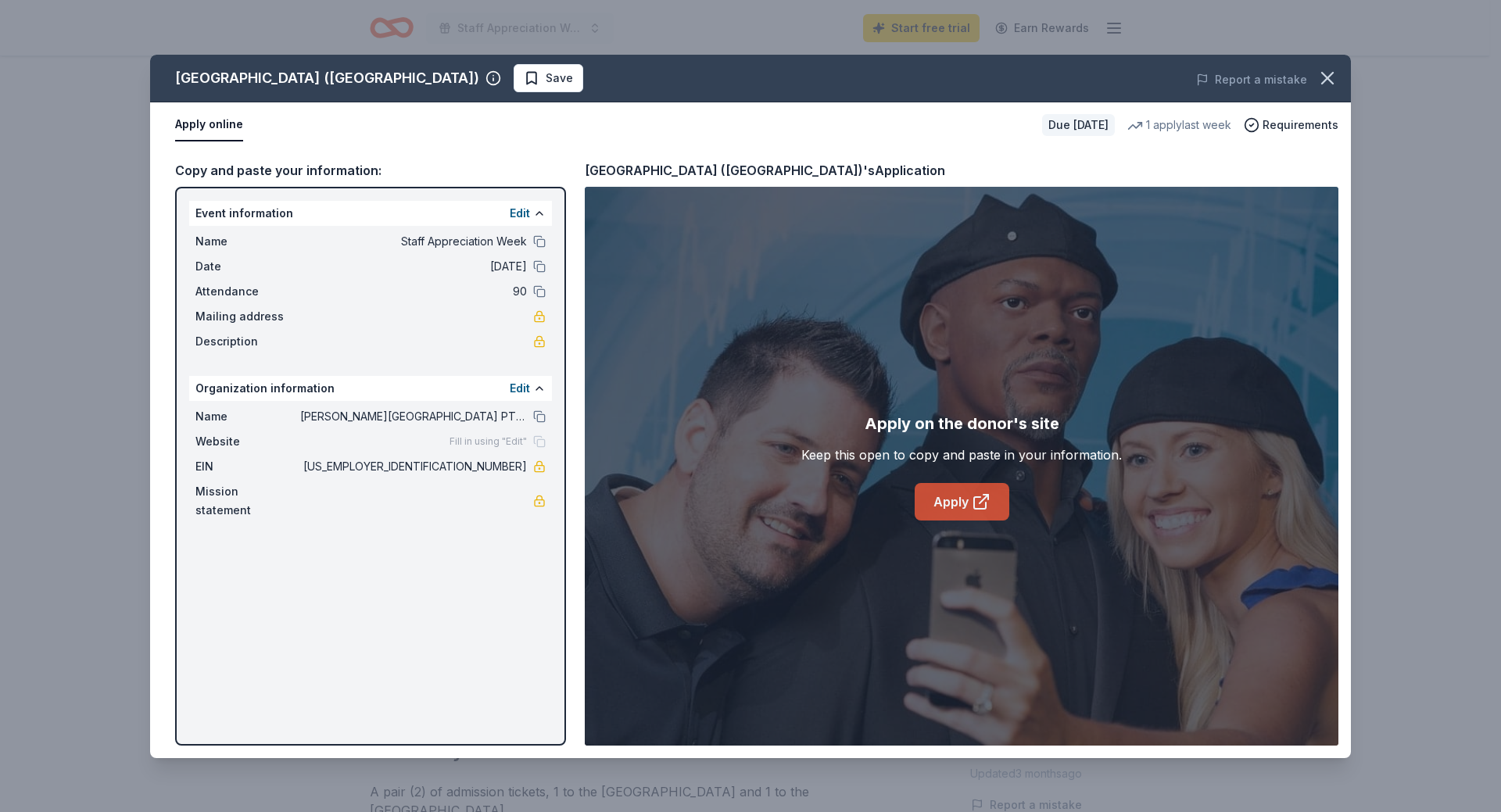
click at [948, 504] on link "Apply" at bounding box center [961, 501] width 95 height 37
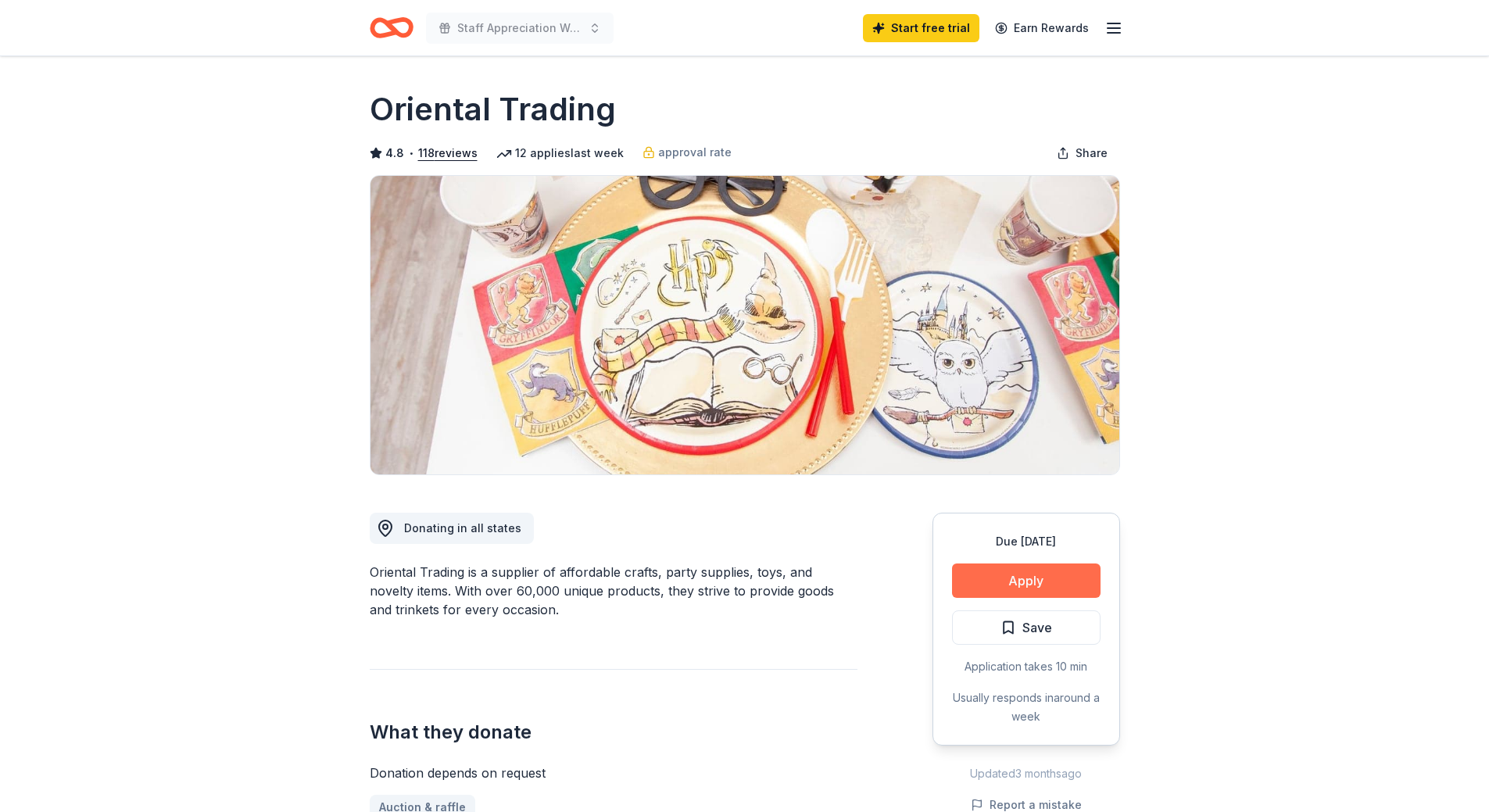
click at [1047, 586] on button "Apply" at bounding box center [1026, 580] width 148 height 34
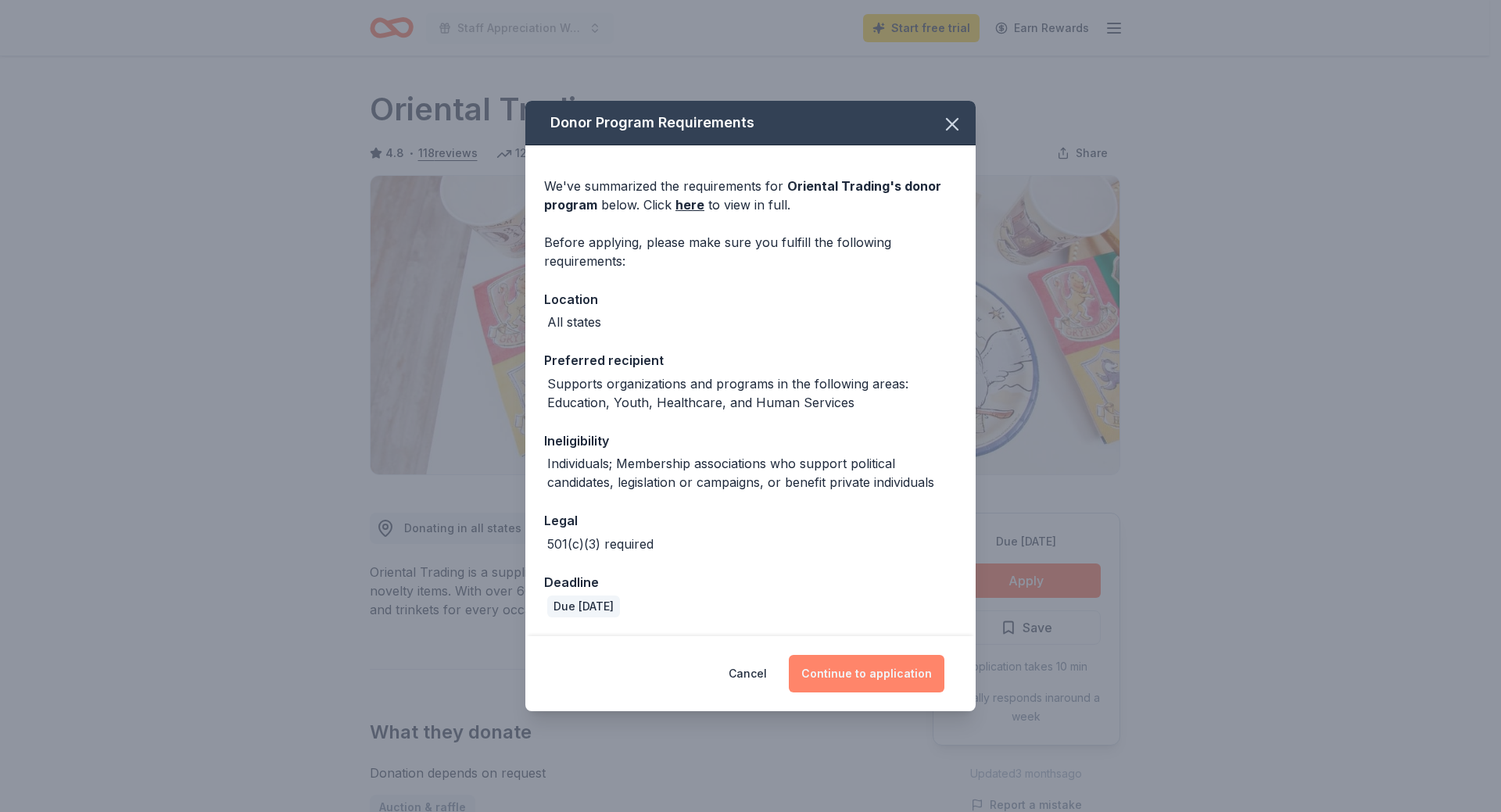
click at [835, 671] on button "Continue to application" at bounding box center [866, 673] width 156 height 37
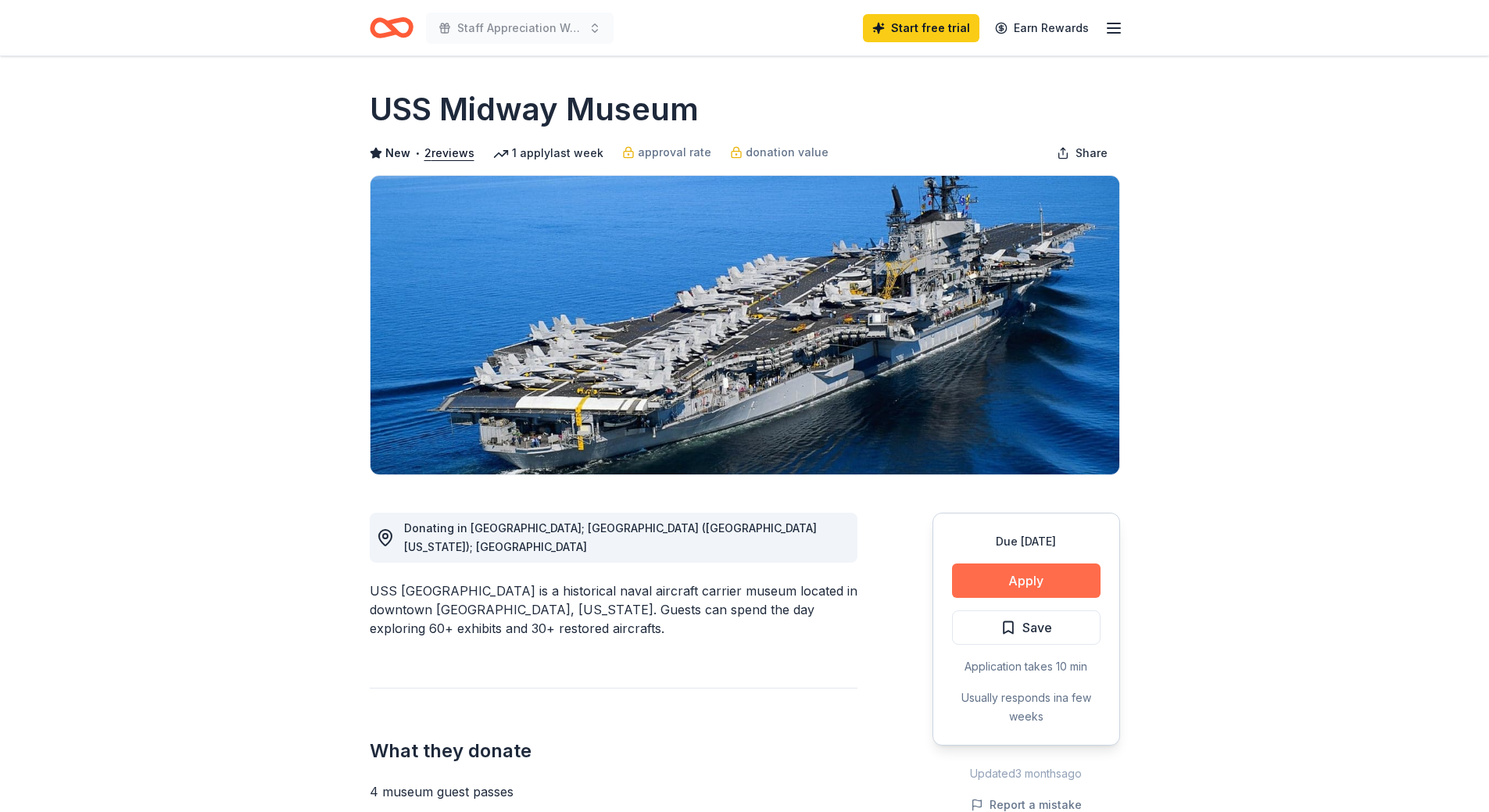
click at [1032, 576] on button "Apply" at bounding box center [1026, 580] width 148 height 34
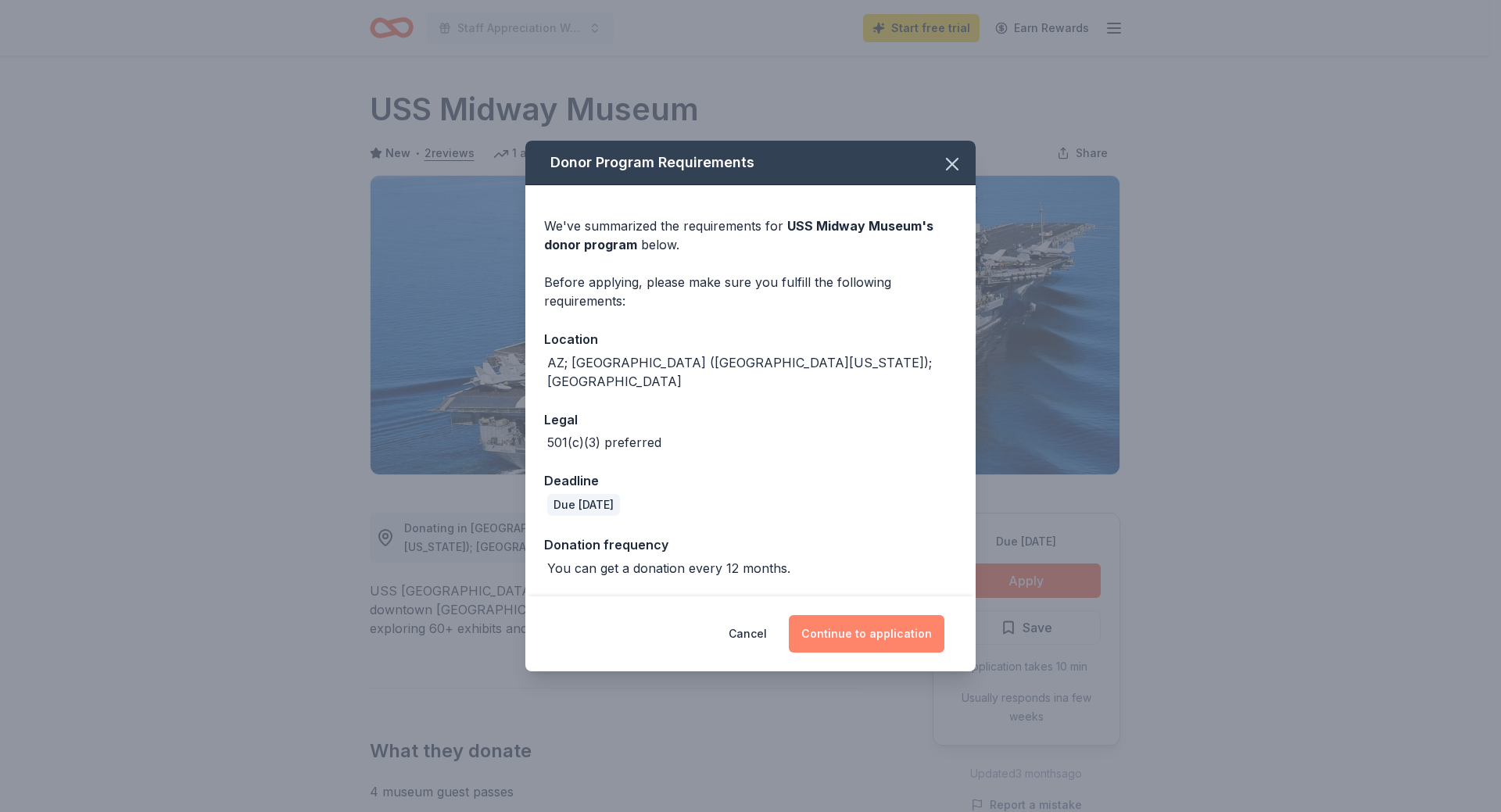
click at [855, 623] on button "Continue to application" at bounding box center [866, 633] width 156 height 37
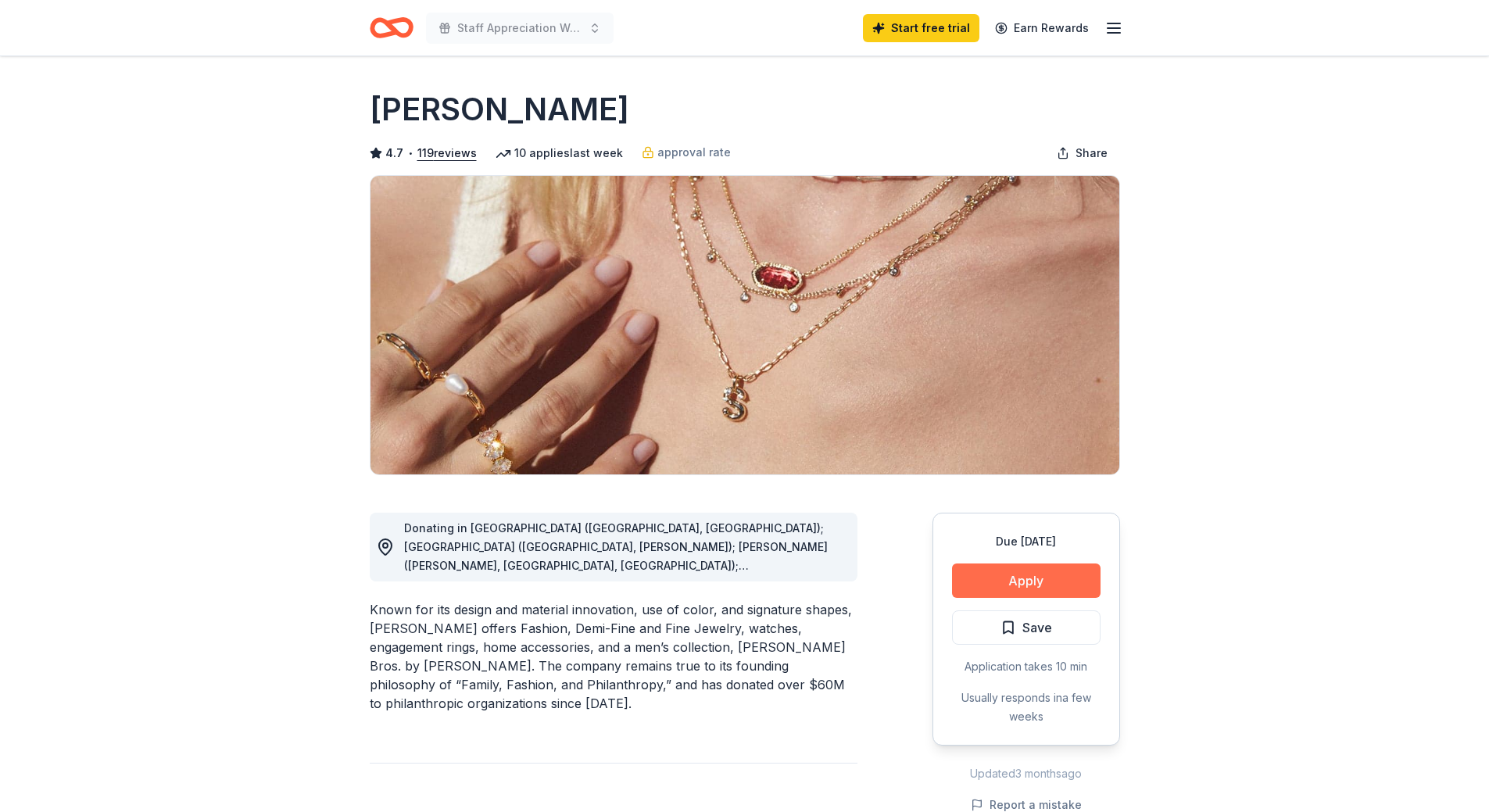
click at [998, 582] on button "Apply" at bounding box center [1026, 580] width 148 height 34
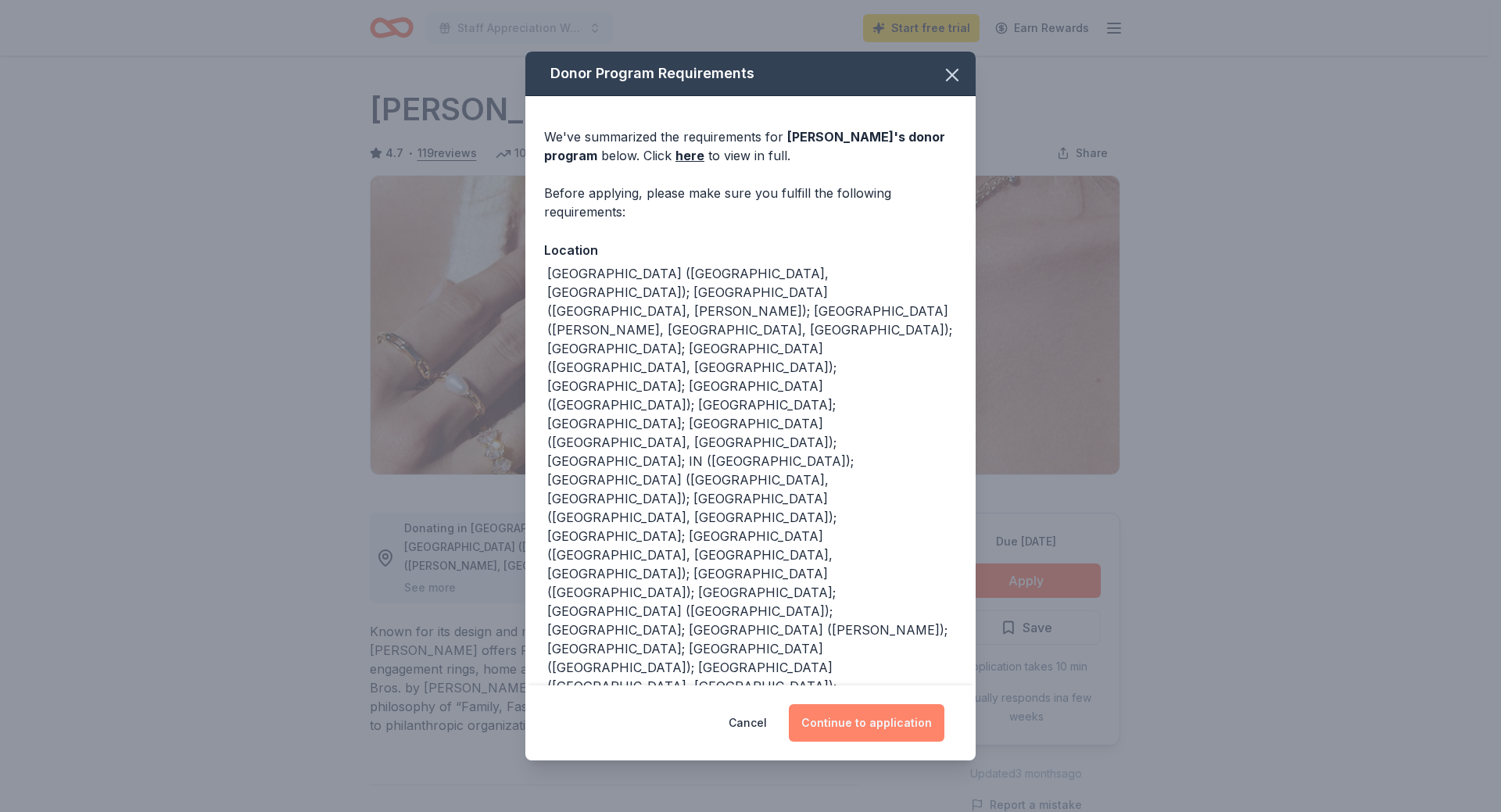
click at [865, 708] on button "Continue to application" at bounding box center [866, 723] width 156 height 37
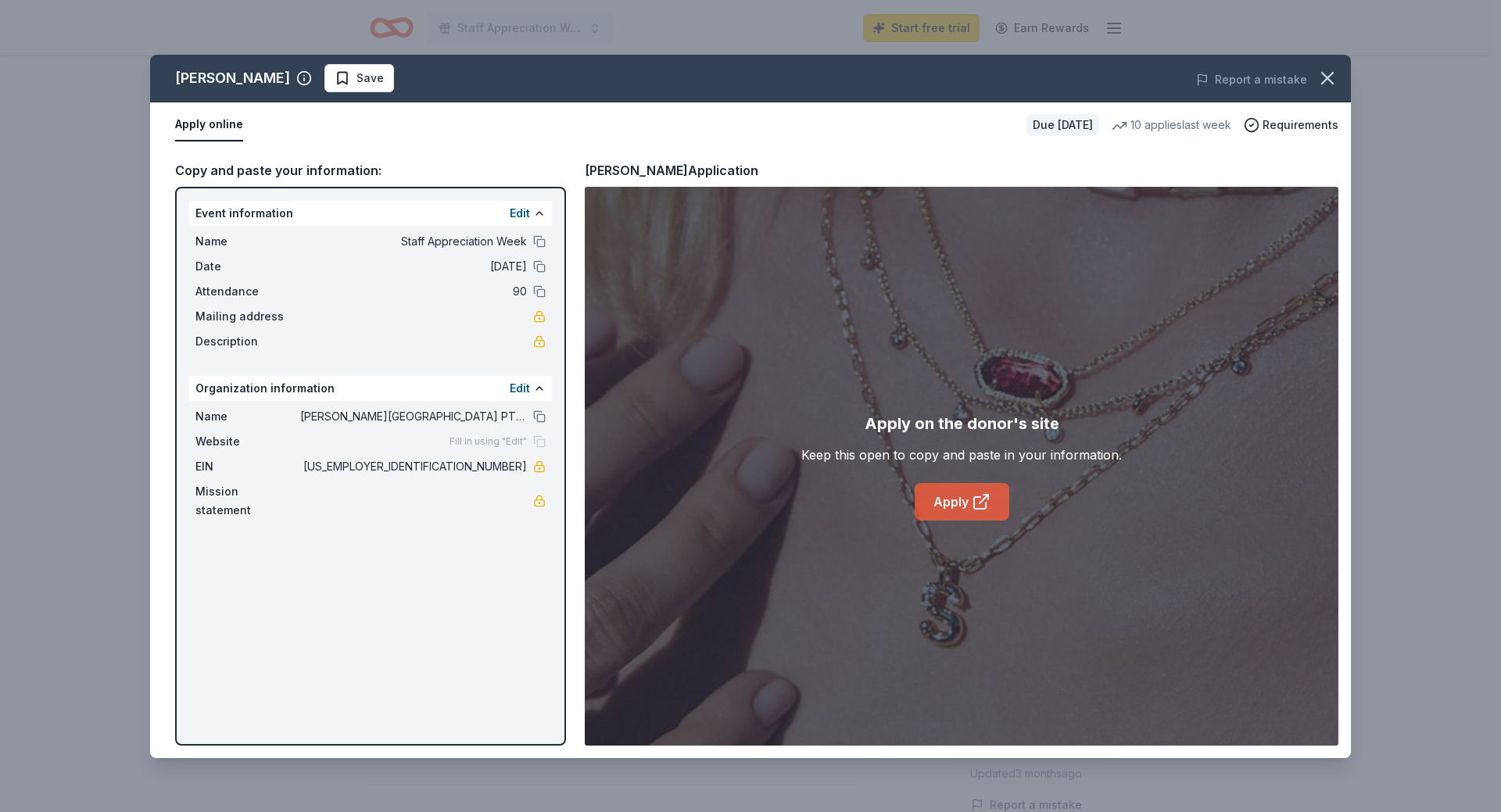
click at [938, 500] on link "Apply" at bounding box center [961, 501] width 95 height 37
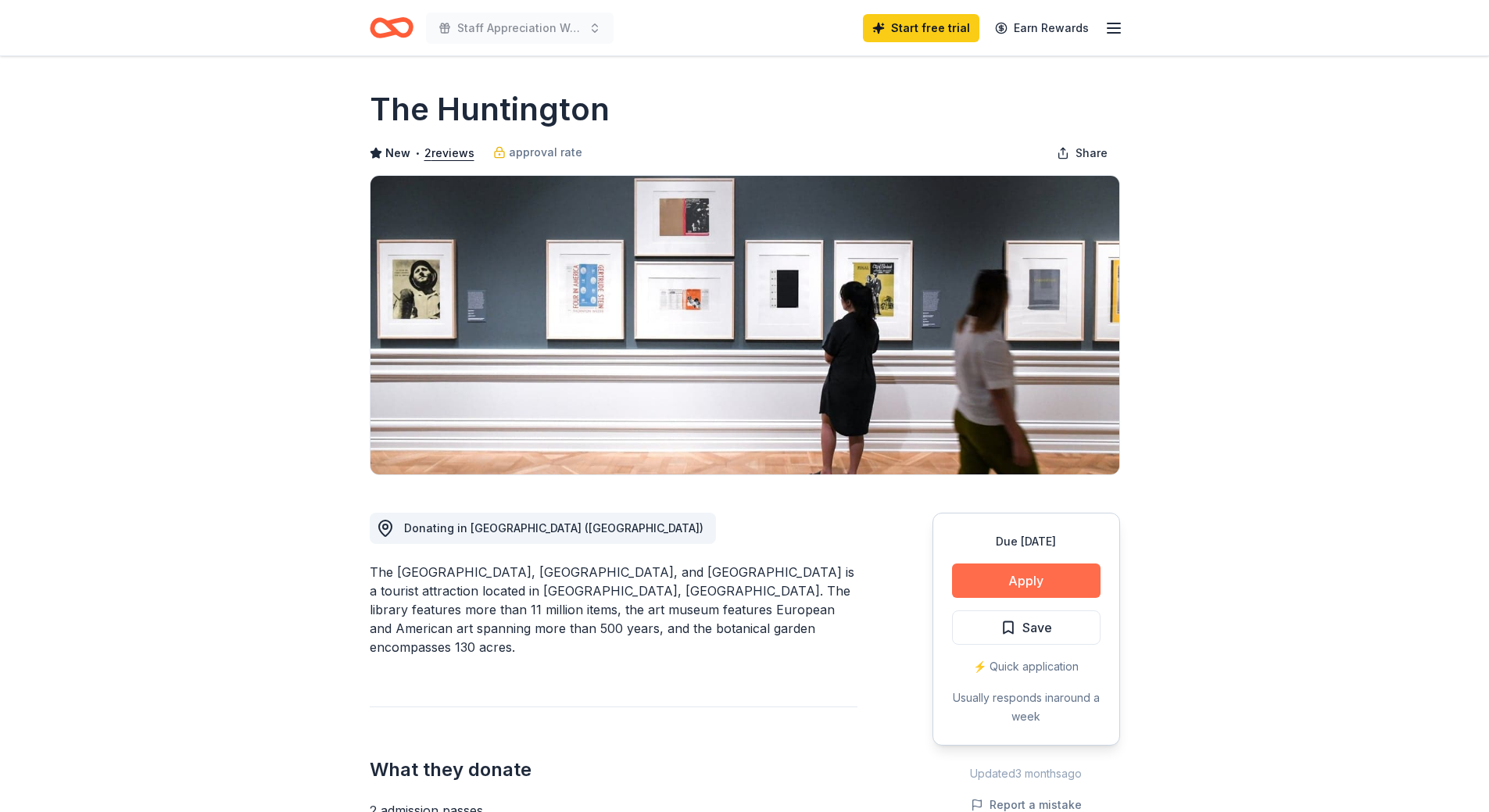
click at [1022, 570] on button "Apply" at bounding box center [1026, 580] width 148 height 34
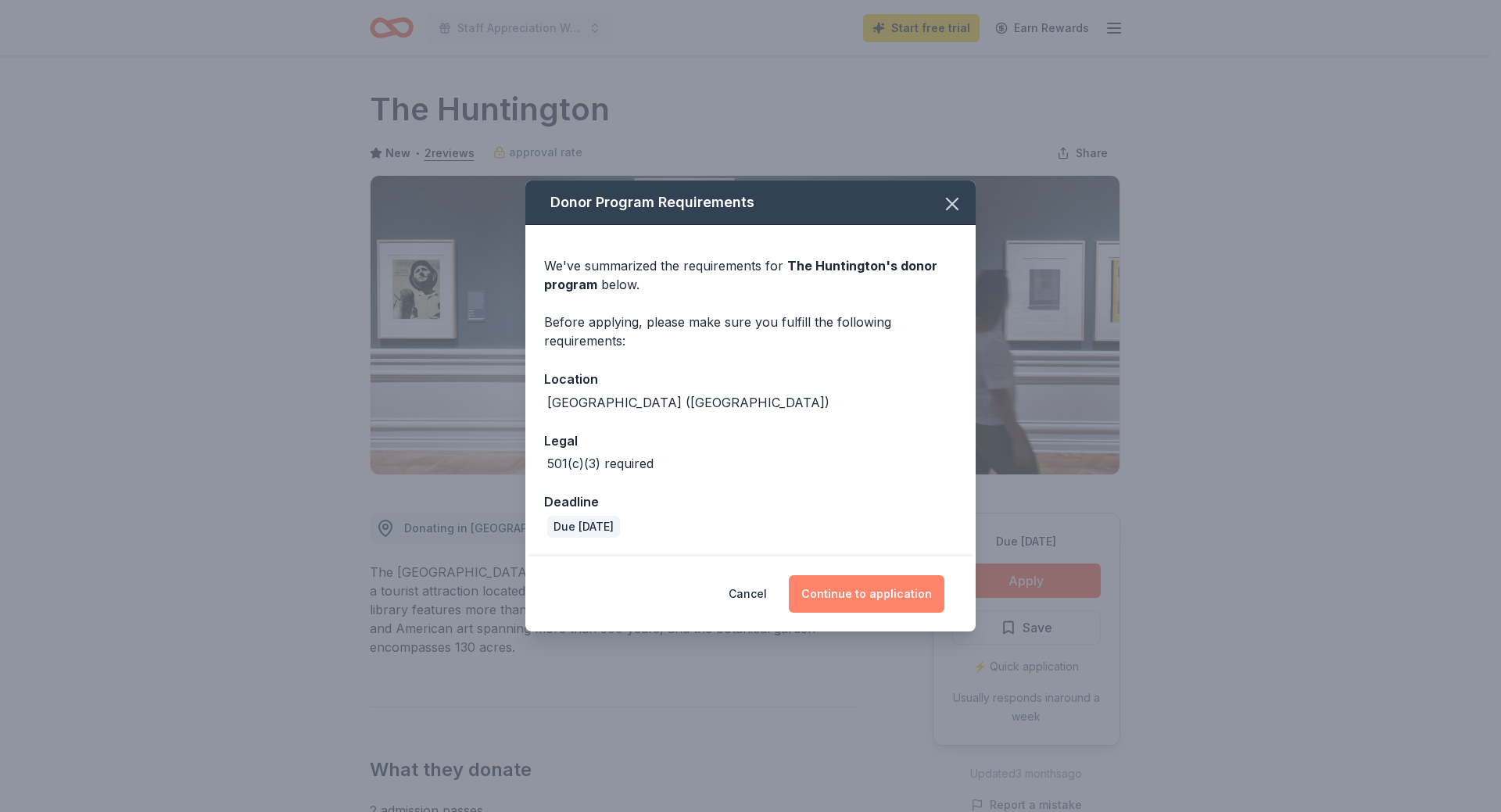
click at [857, 603] on button "Continue to application" at bounding box center [866, 594] width 156 height 37
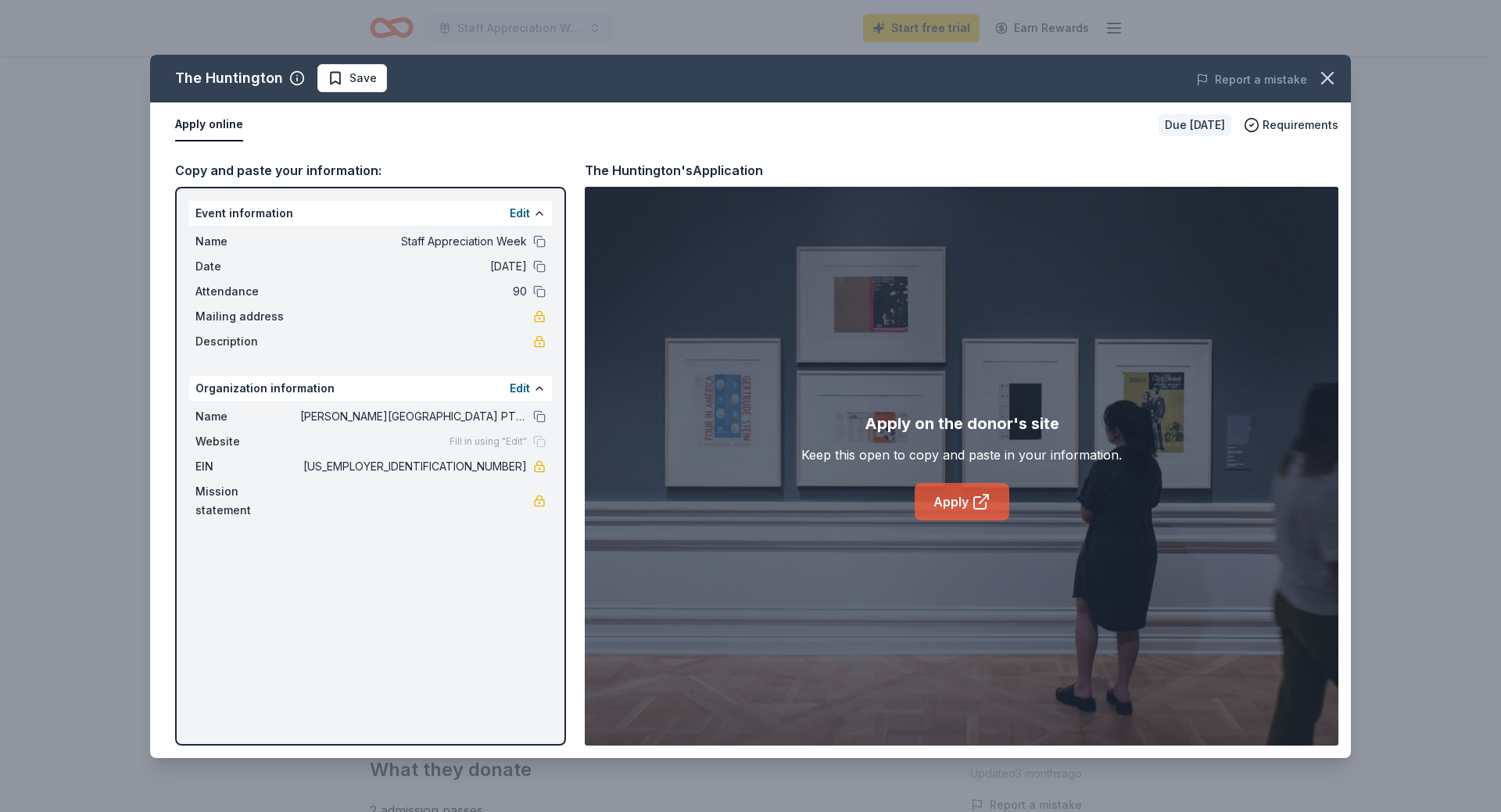
click at [950, 490] on link "Apply" at bounding box center [961, 501] width 95 height 37
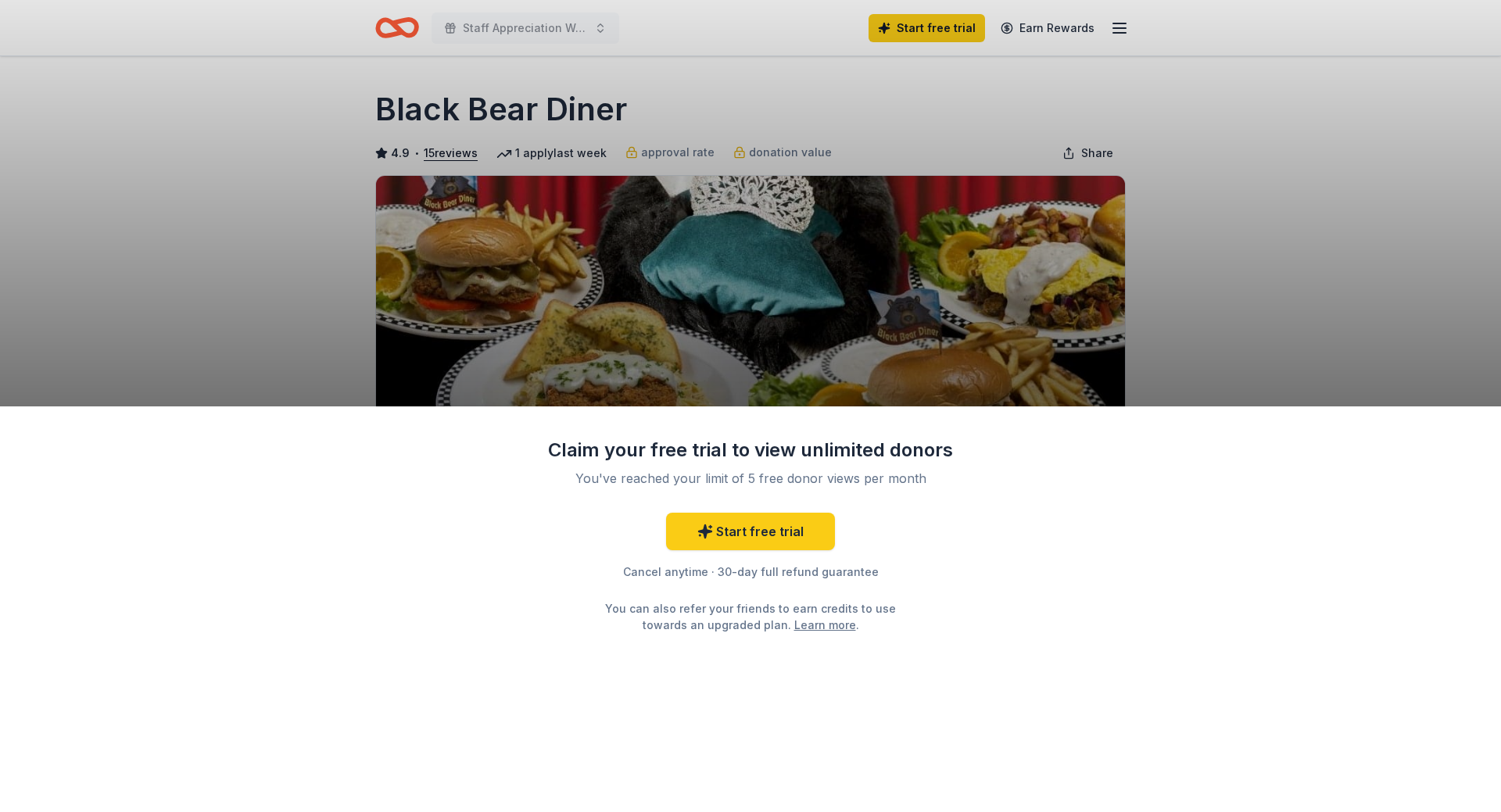
click at [1001, 585] on div "Claim your free trial to view unlimited donors You've reached your limit of 5 f…" at bounding box center [750, 609] width 1501 height 406
